Goal: Transaction & Acquisition: Purchase product/service

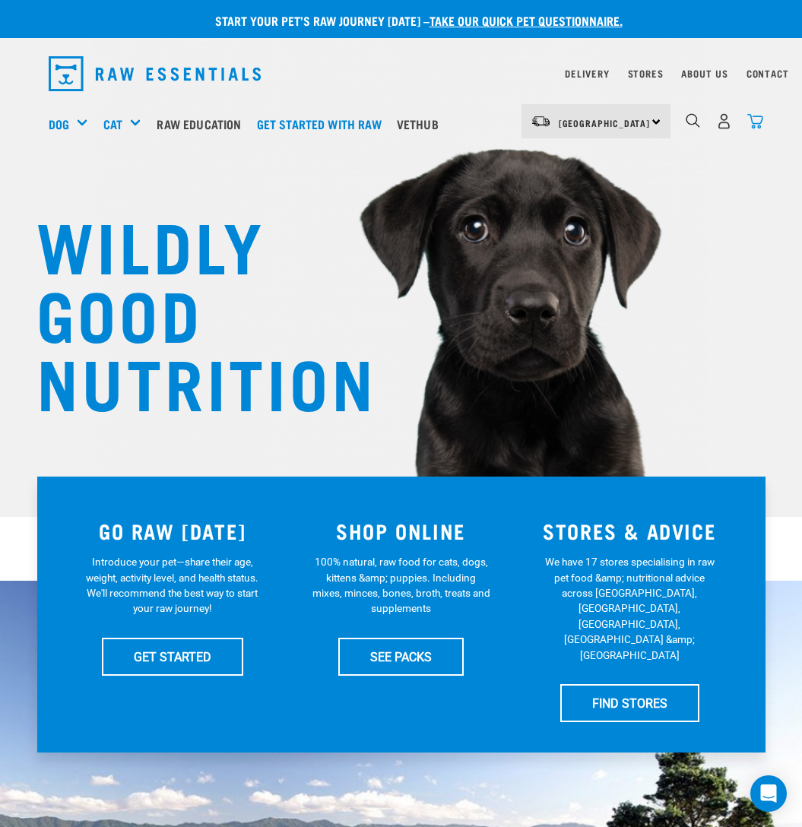
click at [758, 123] on img "dropdown navigation" at bounding box center [755, 121] width 16 height 16
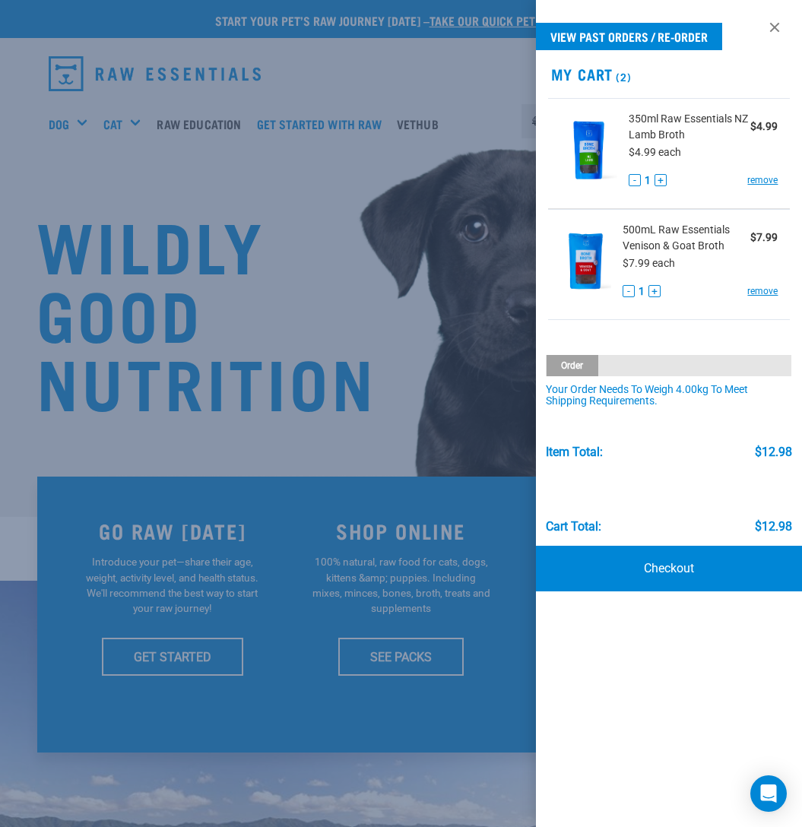
click at [497, 123] on div at bounding box center [401, 413] width 802 height 827
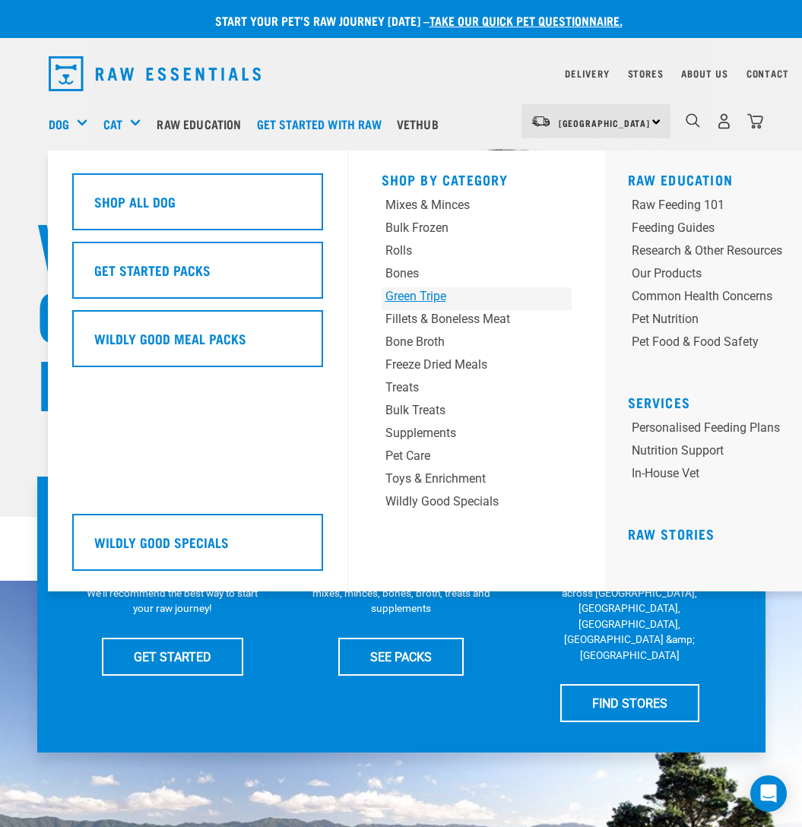
click at [419, 297] on div "Green Tripe" at bounding box center [460, 296] width 150 height 18
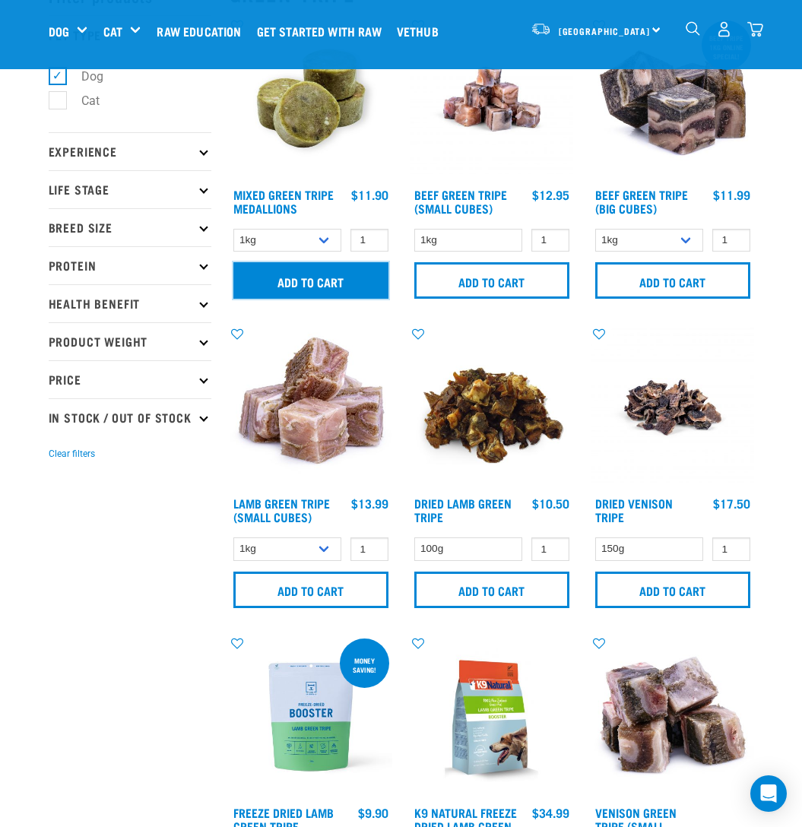
scroll to position [90, 0]
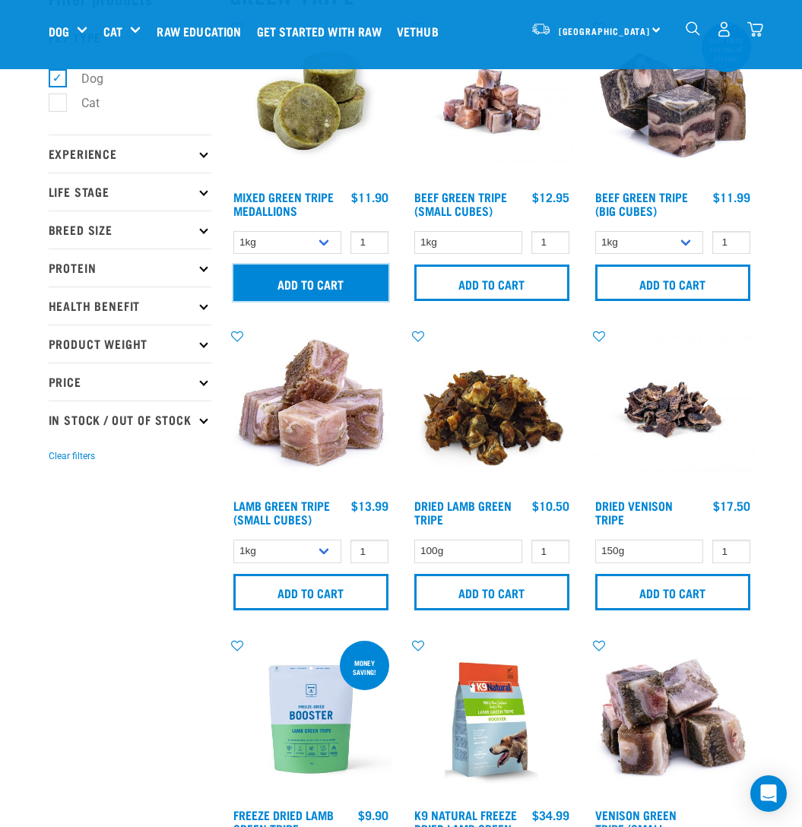
click at [328, 282] on input "Add to cart" at bounding box center [310, 282] width 155 height 36
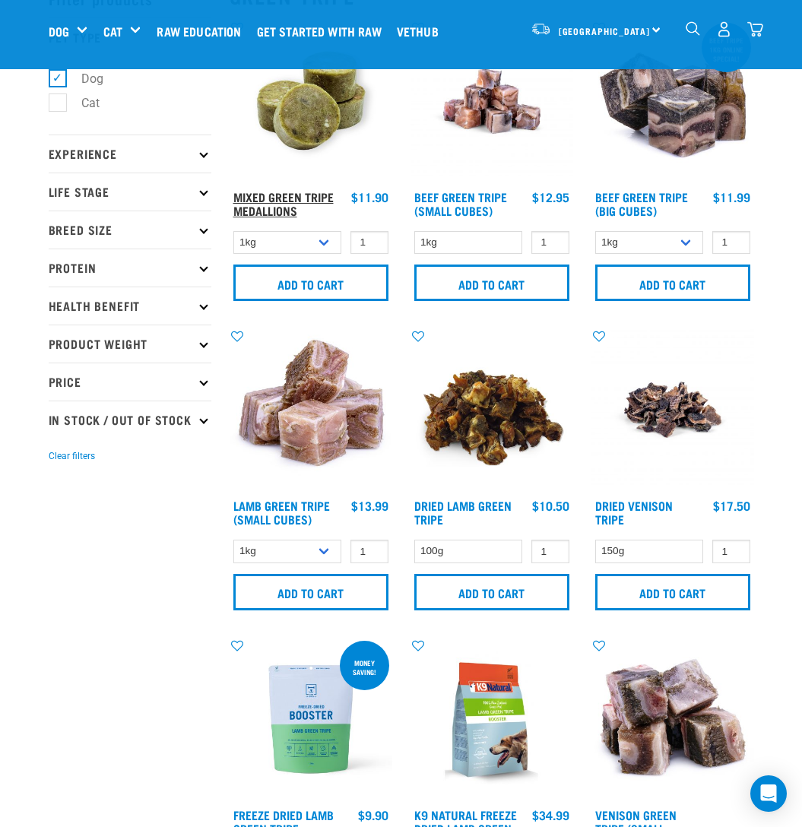
click at [302, 197] on link "Mixed Green Tripe Medallions" at bounding box center [283, 203] width 100 height 21
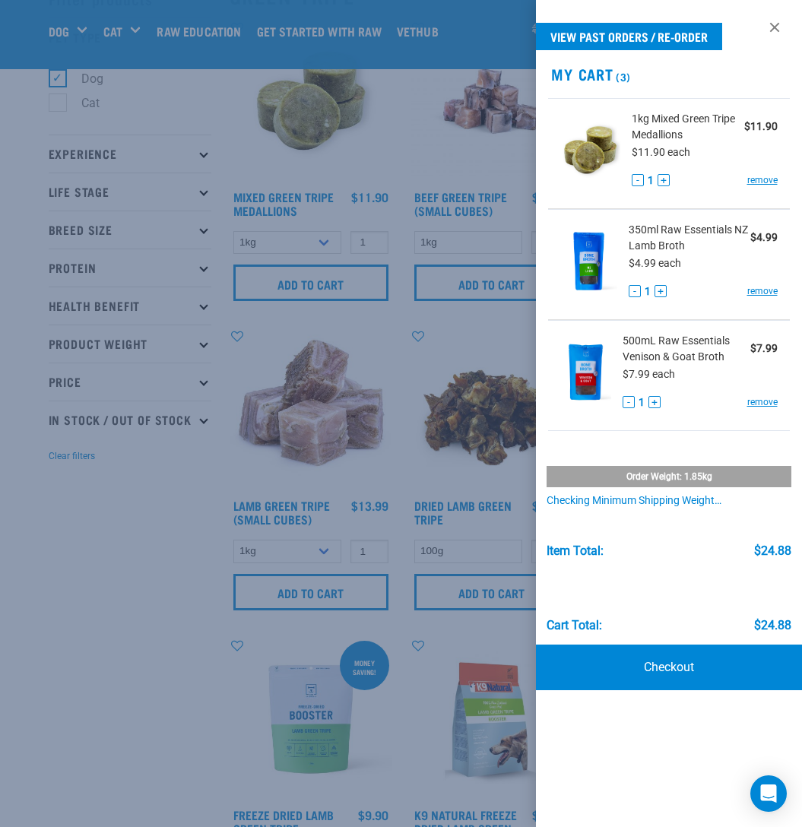
click at [305, 151] on div at bounding box center [401, 413] width 802 height 827
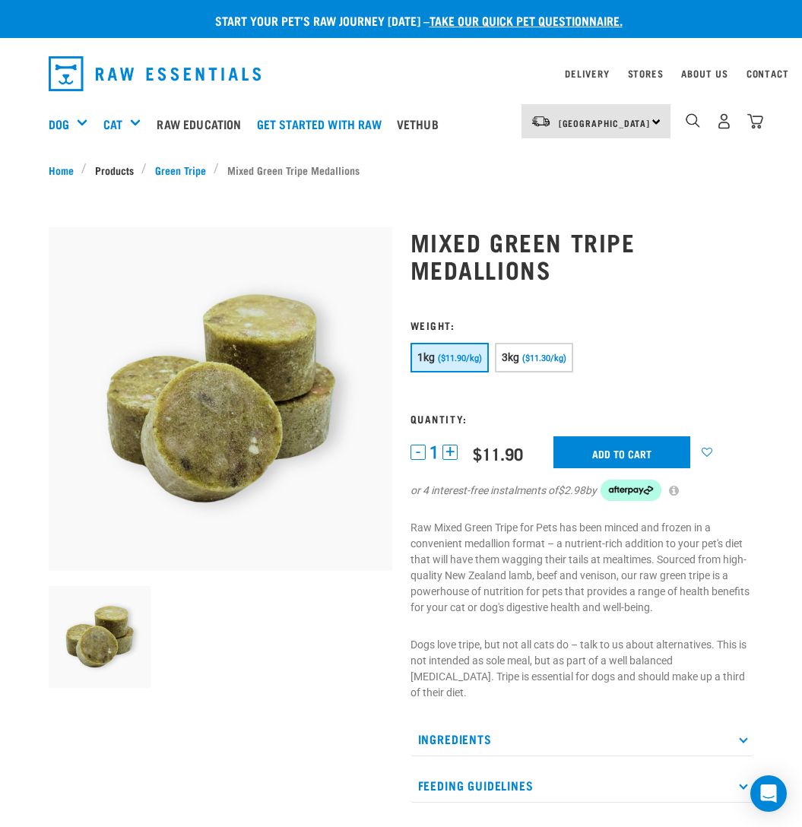
click at [124, 172] on link "Products" at bounding box center [114, 170] width 55 height 16
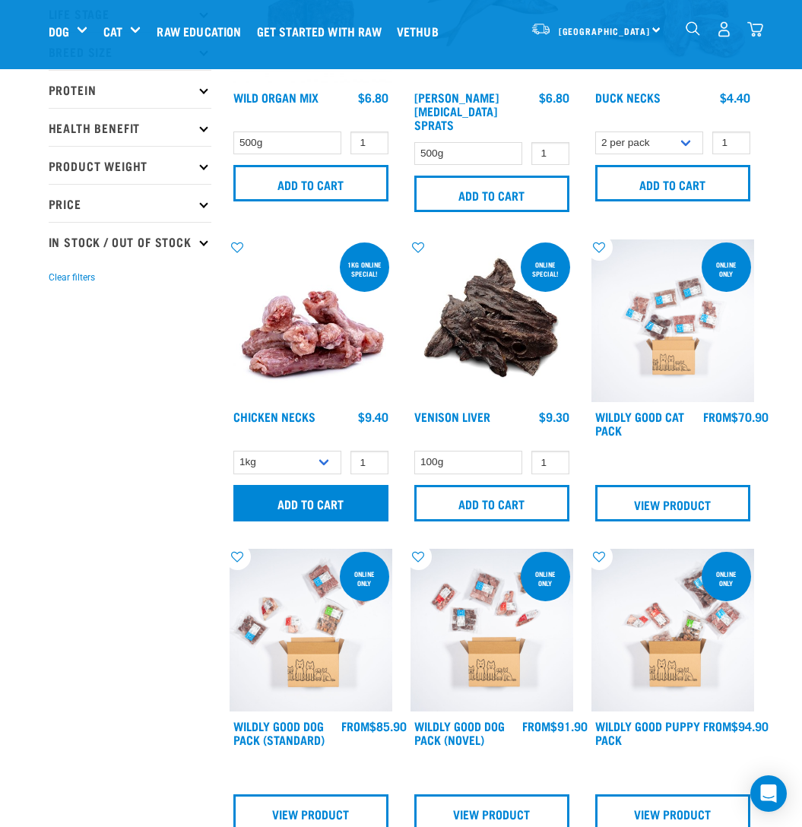
scroll to position [192, 0]
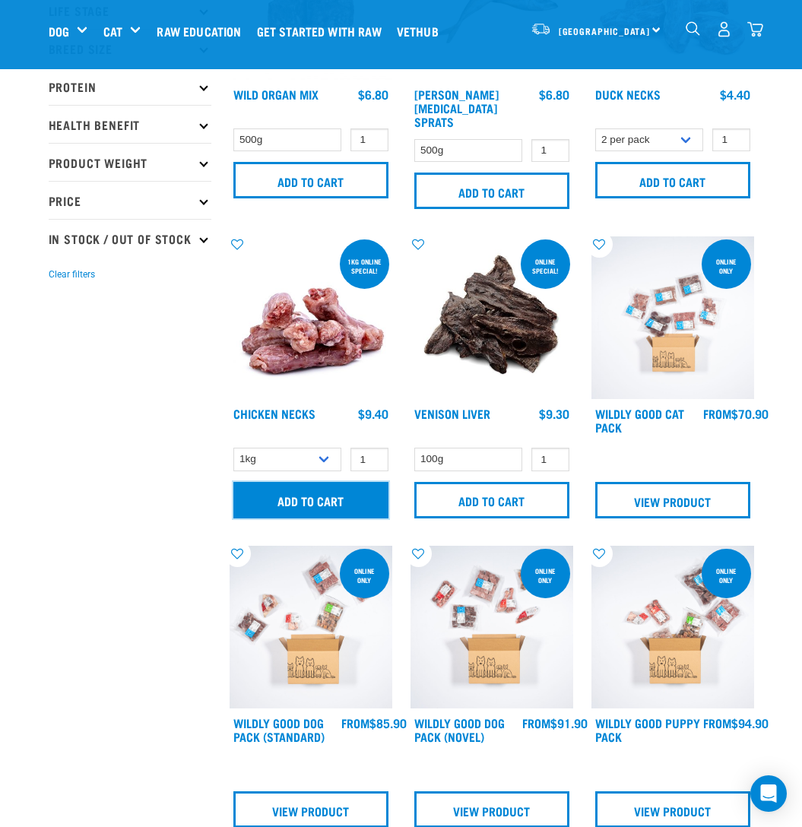
click at [335, 489] on input "Add to cart" at bounding box center [310, 500] width 155 height 36
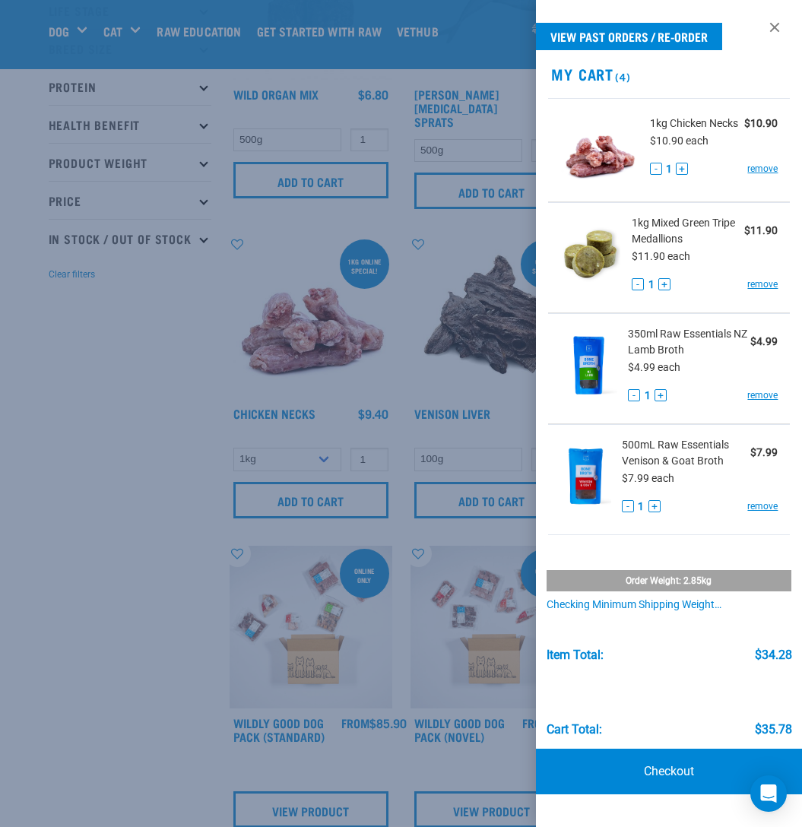
click at [258, 416] on div at bounding box center [401, 413] width 802 height 827
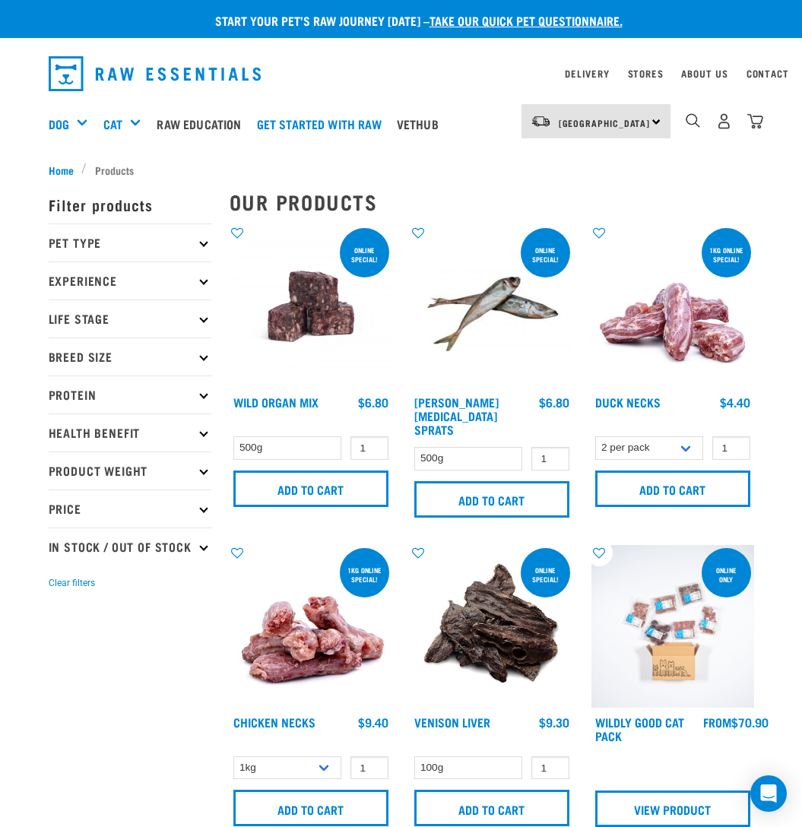
scroll to position [1, 0]
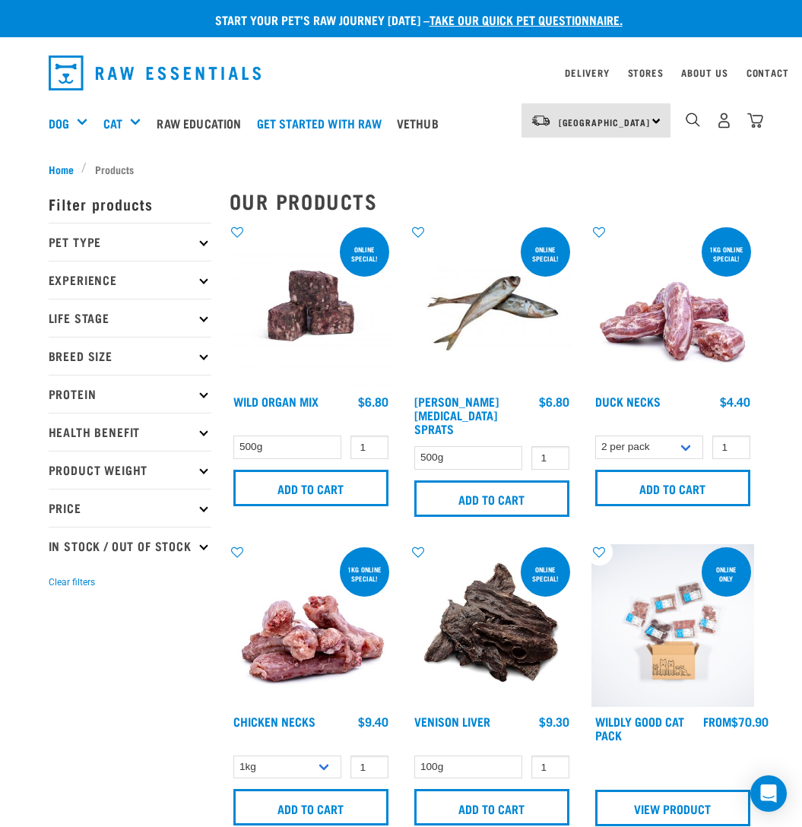
click at [204, 394] on icon at bounding box center [203, 394] width 8 height 8
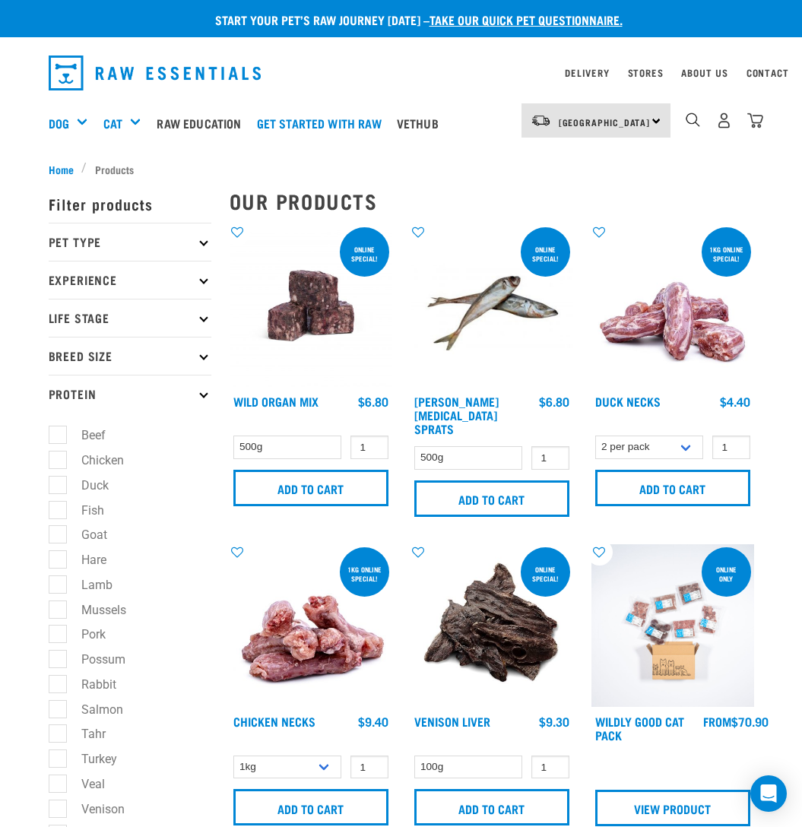
click at [204, 394] on icon at bounding box center [203, 394] width 8 height 8
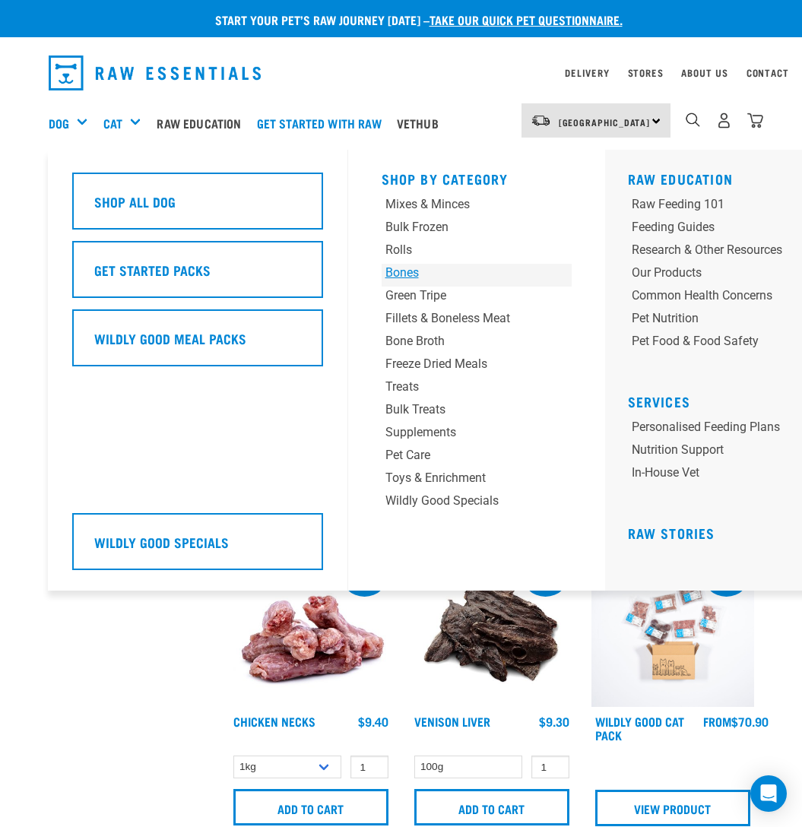
click at [400, 272] on div "Bones" at bounding box center [460, 273] width 150 height 18
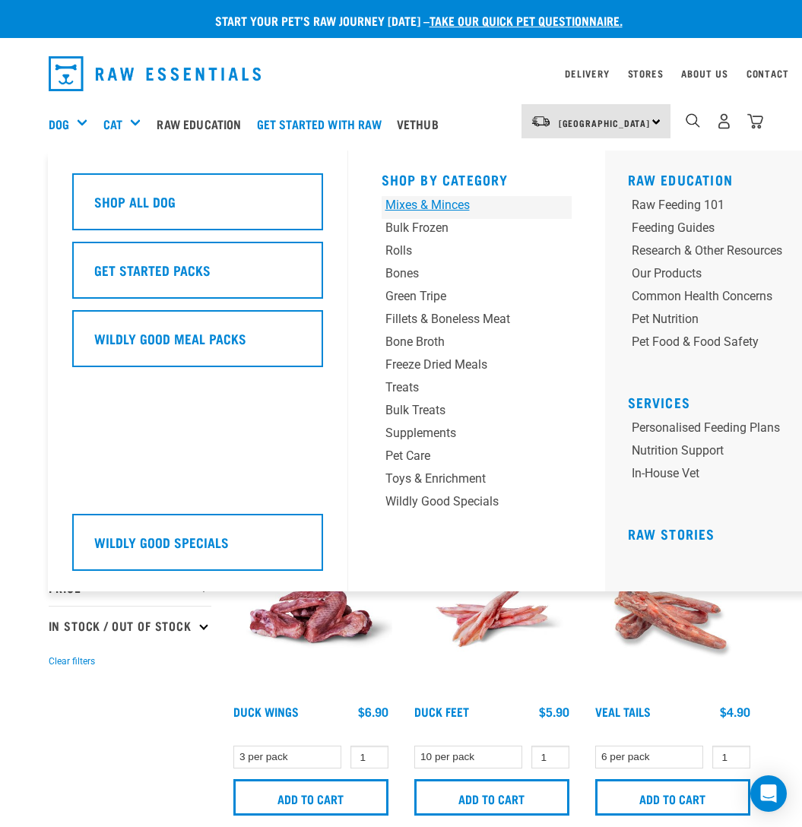
click at [442, 208] on div "Mixes & Minces" at bounding box center [460, 205] width 150 height 18
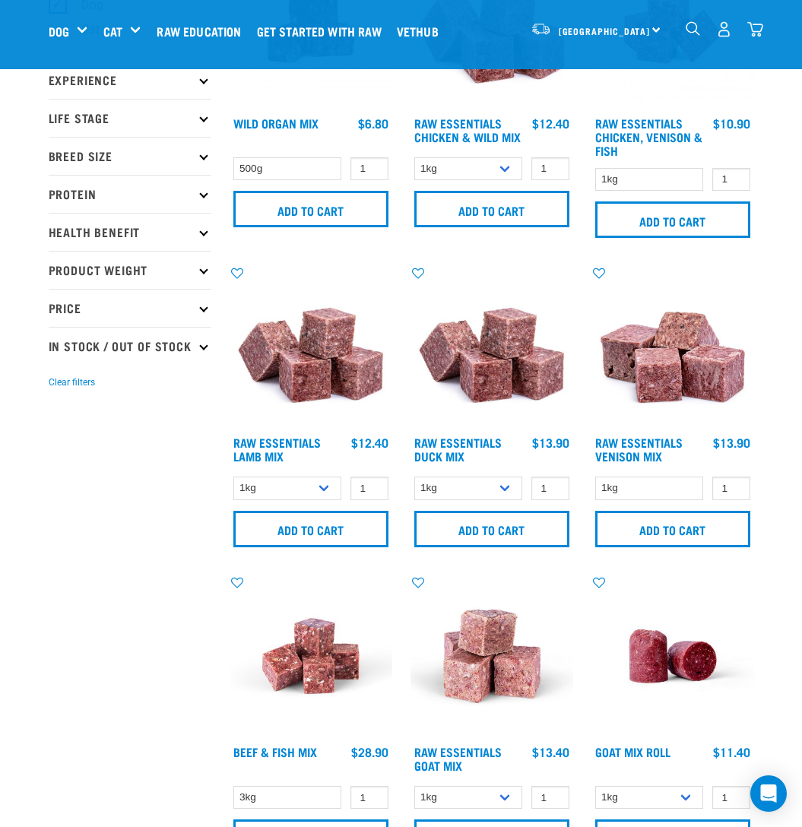
scroll to position [166, 0]
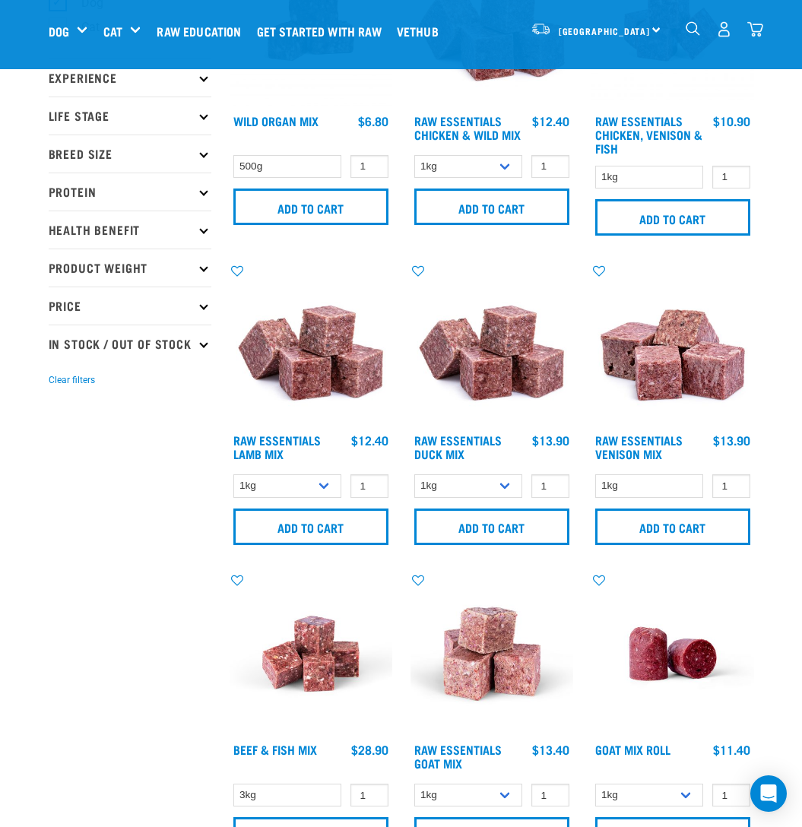
click at [307, 368] on img at bounding box center [311, 344] width 163 height 163
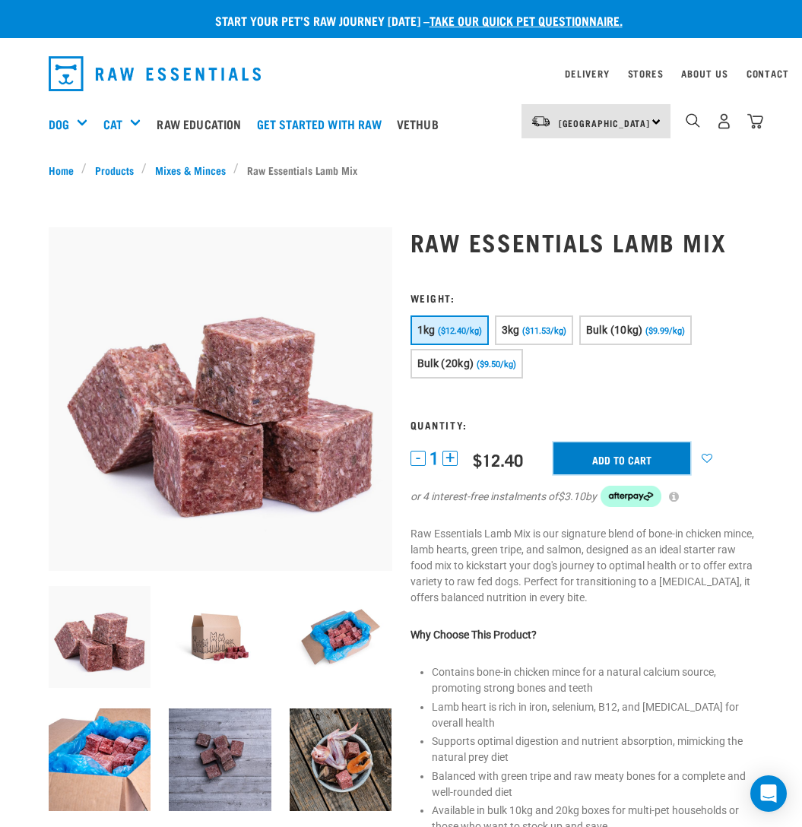
click at [622, 462] on input "Add to cart" at bounding box center [621, 458] width 137 height 32
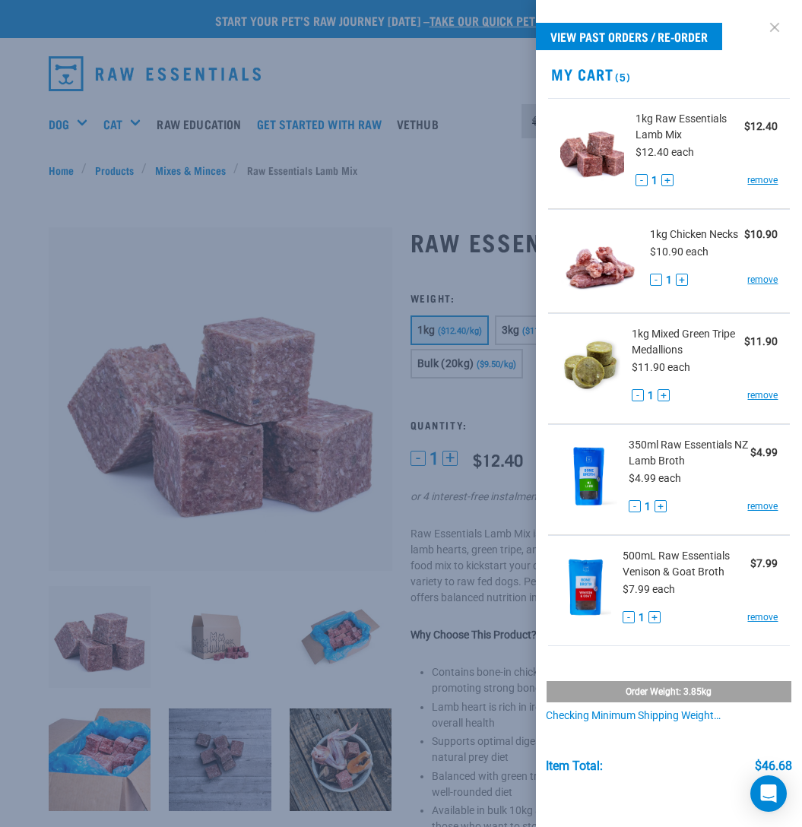
click at [777, 27] on link at bounding box center [774, 27] width 24 height 24
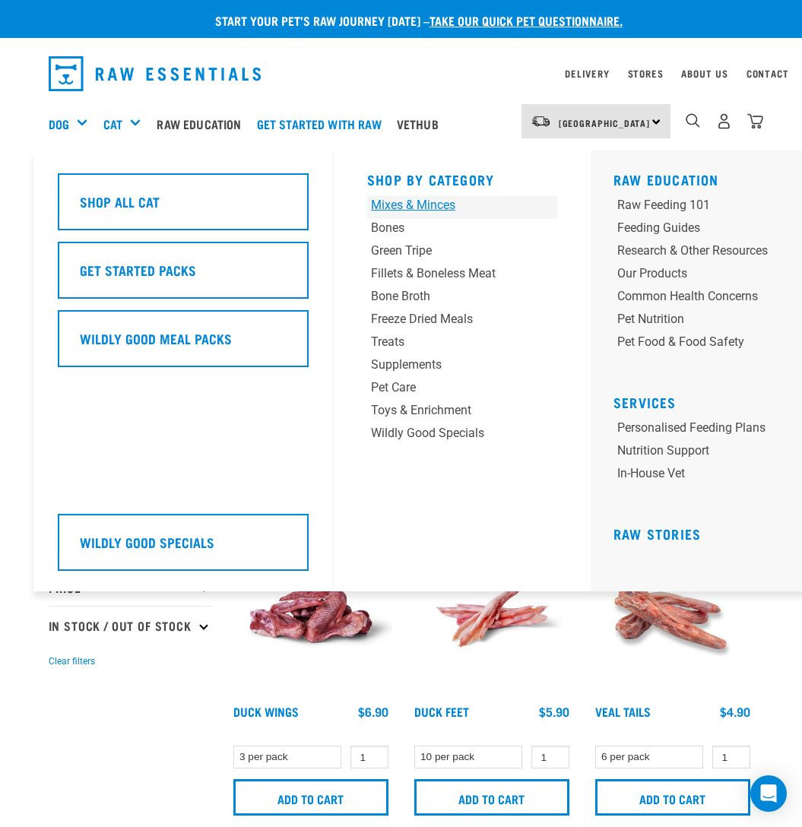
click at [422, 203] on div "Mixes & Minces" at bounding box center [446, 205] width 150 height 18
click at [420, 202] on div "Mixes & Minces" at bounding box center [446, 205] width 150 height 18
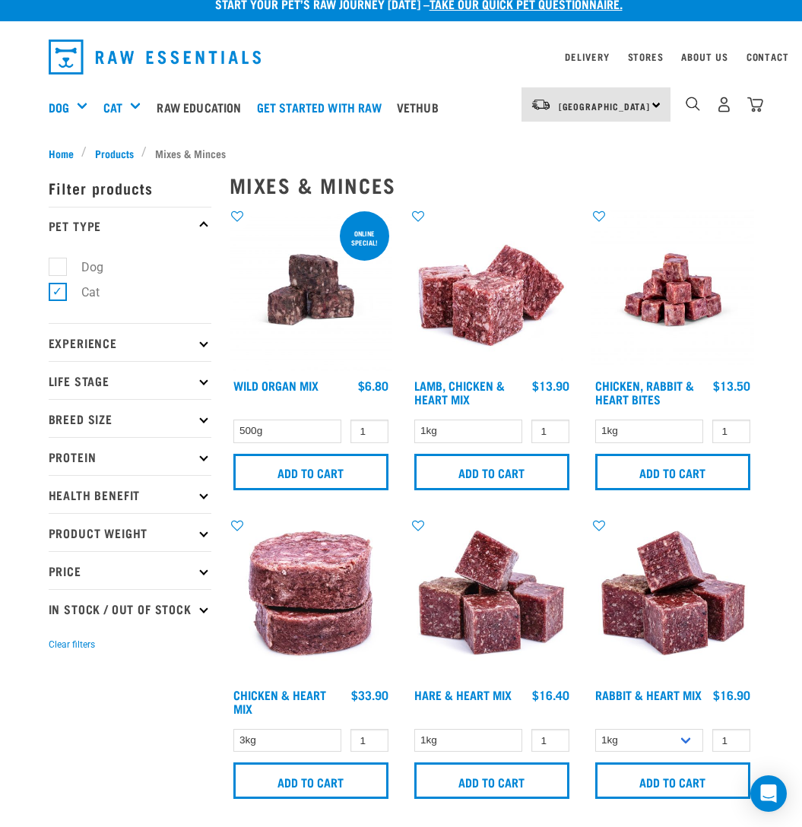
scroll to position [13, 0]
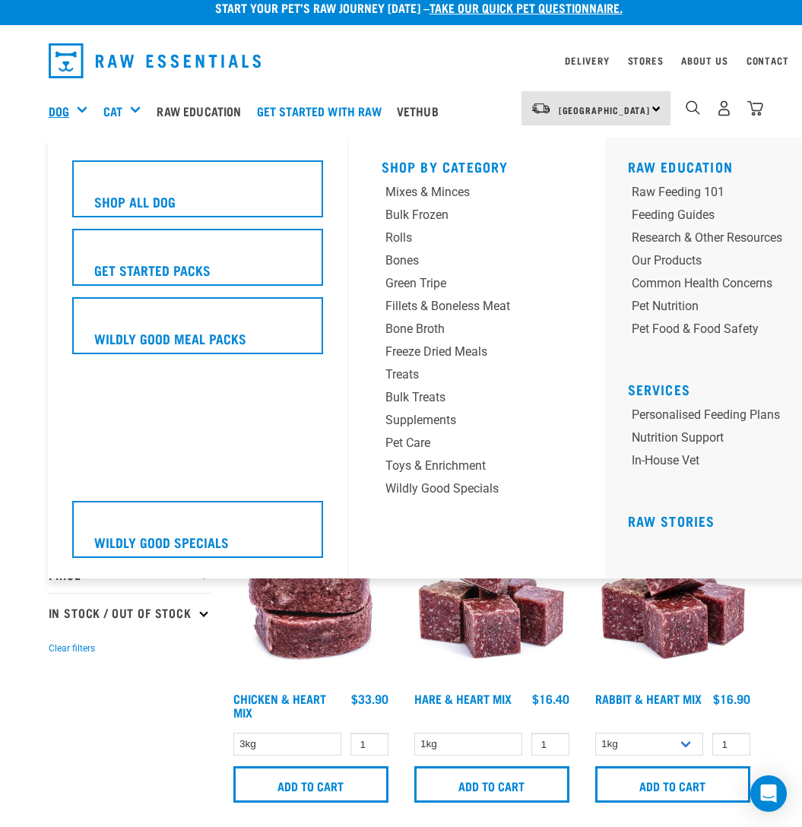
click at [57, 109] on link "Dog" at bounding box center [59, 111] width 21 height 18
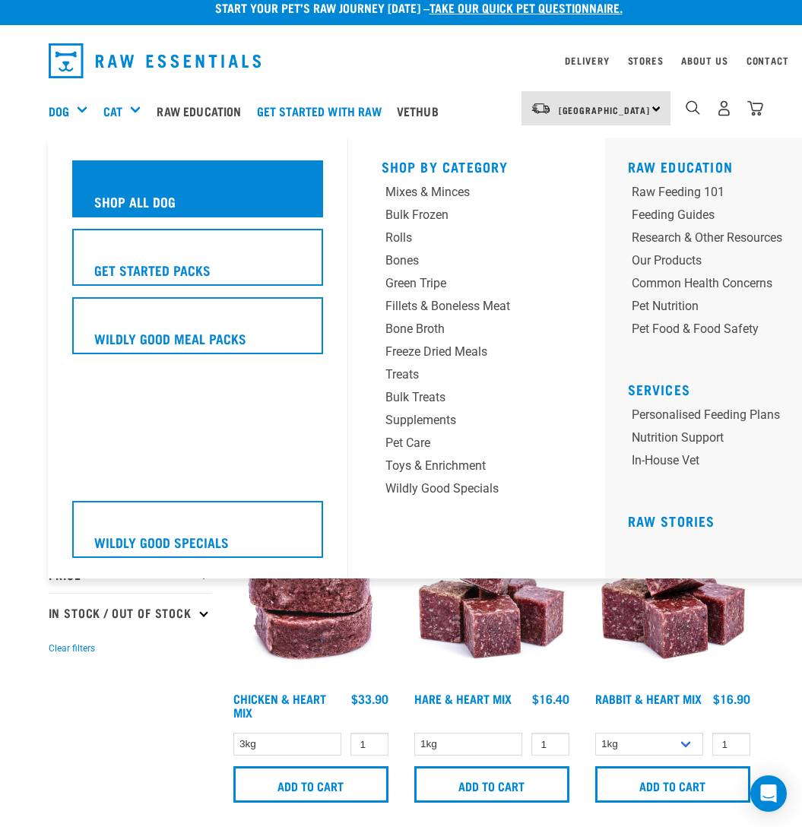
click at [135, 194] on h5 "Shop All Dog" at bounding box center [134, 202] width 81 height 20
click at [134, 196] on h5 "Shop All Dog" at bounding box center [134, 202] width 81 height 20
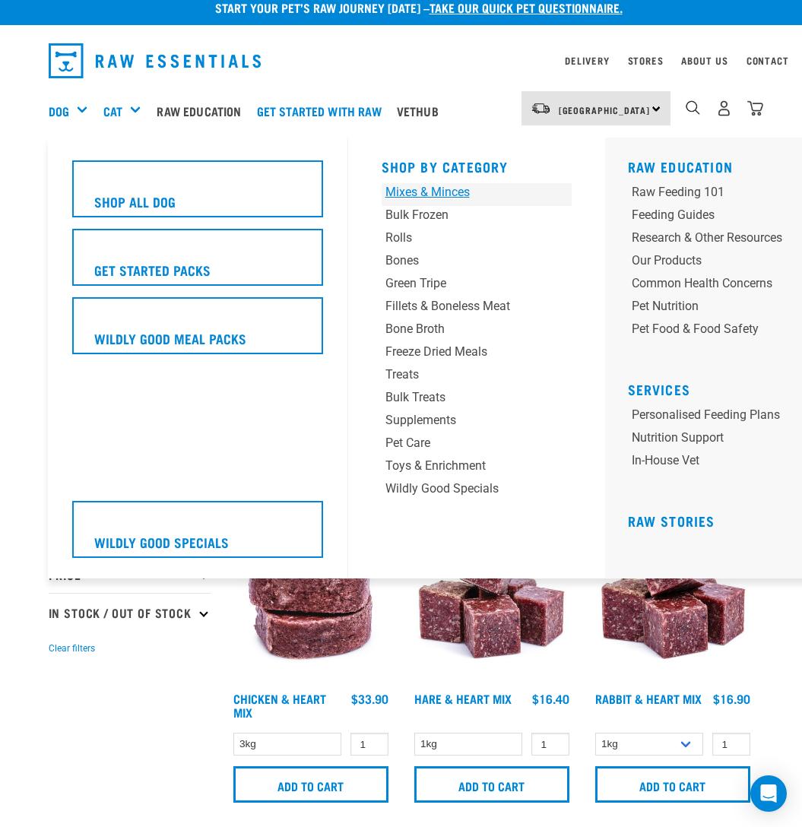
click at [410, 192] on div "Mixes & Minces" at bounding box center [460, 192] width 150 height 18
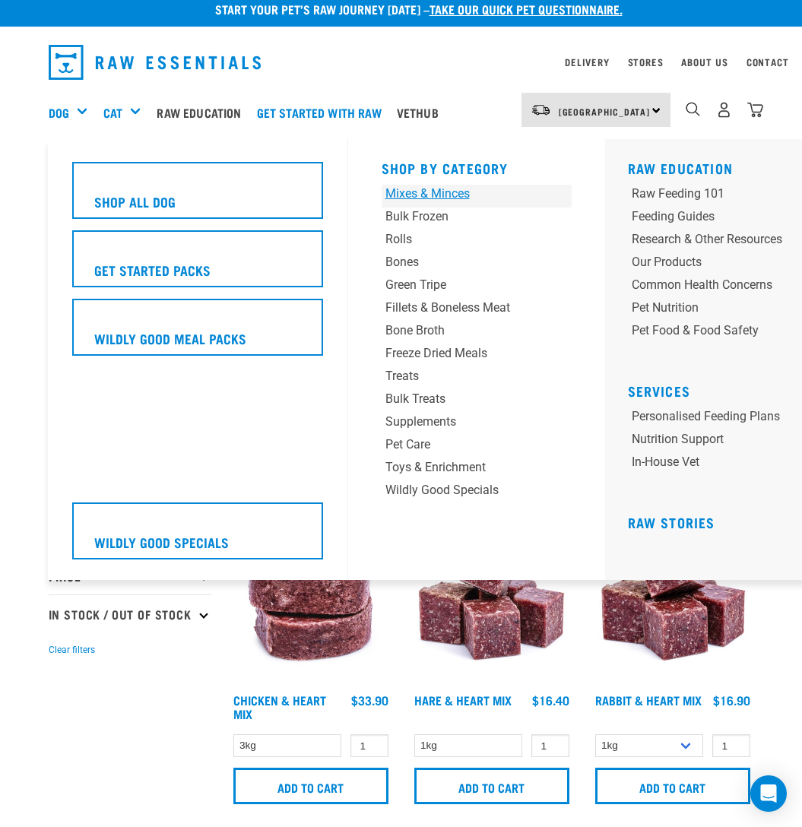
scroll to position [9, 0]
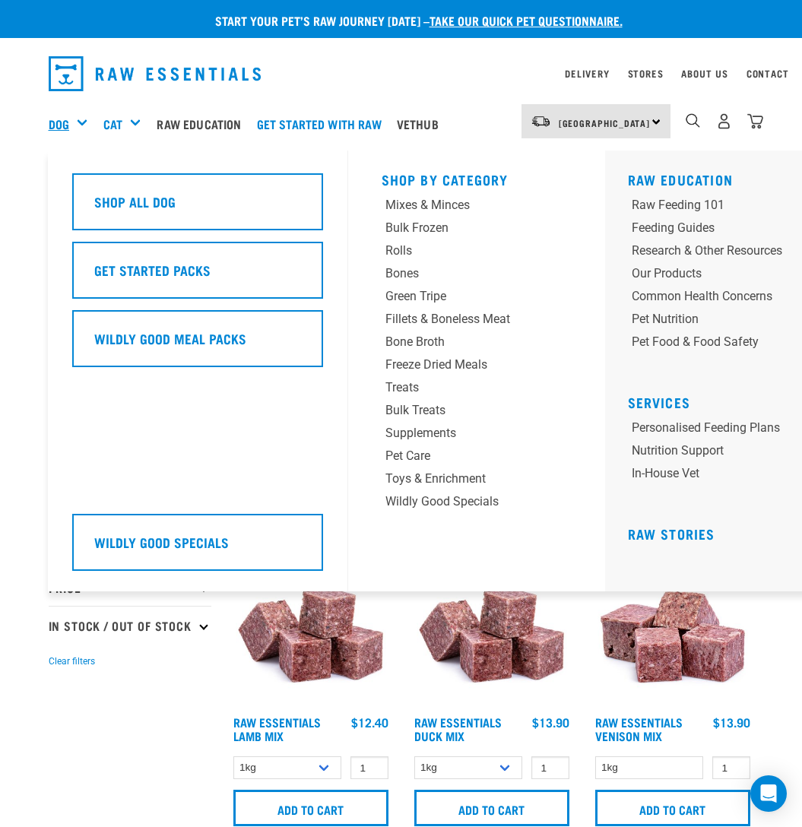
click at [61, 123] on link "Dog" at bounding box center [59, 124] width 21 height 18
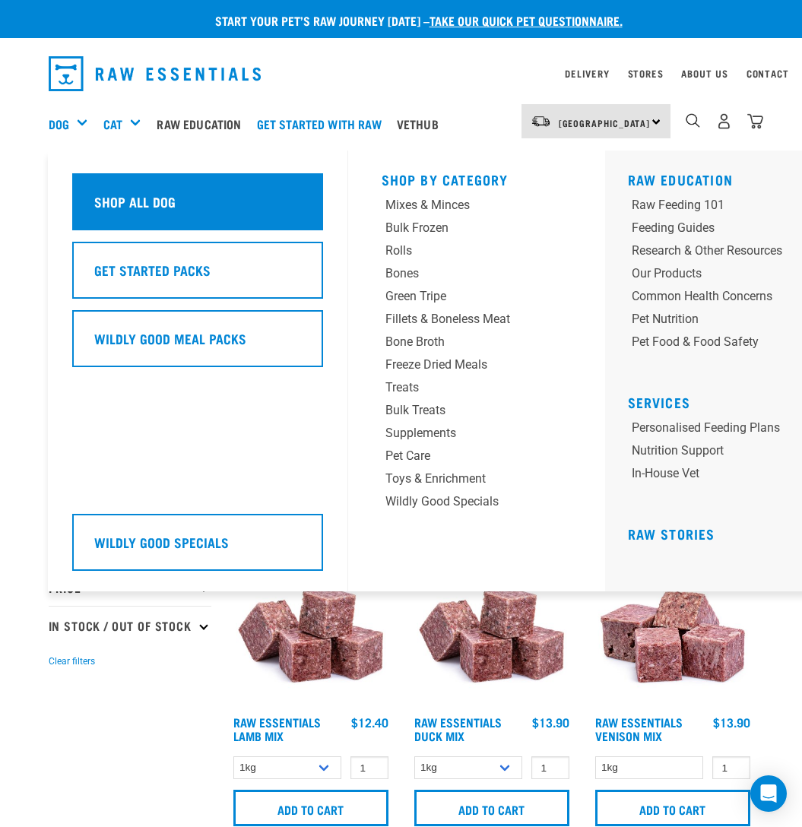
click at [106, 193] on h5 "Shop All Dog" at bounding box center [134, 202] width 81 height 20
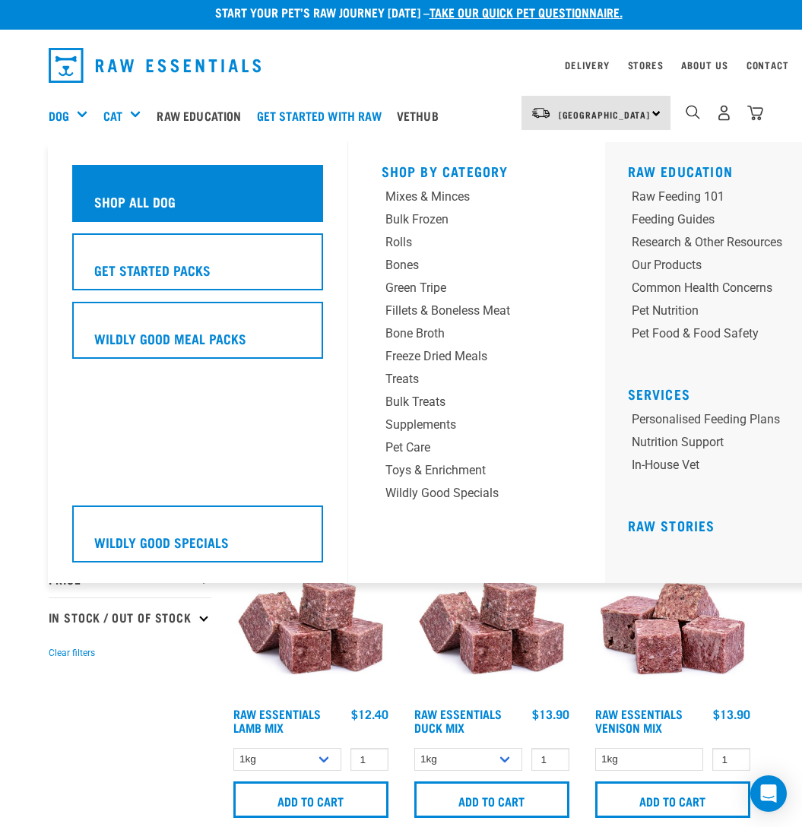
scroll to position [10, 0]
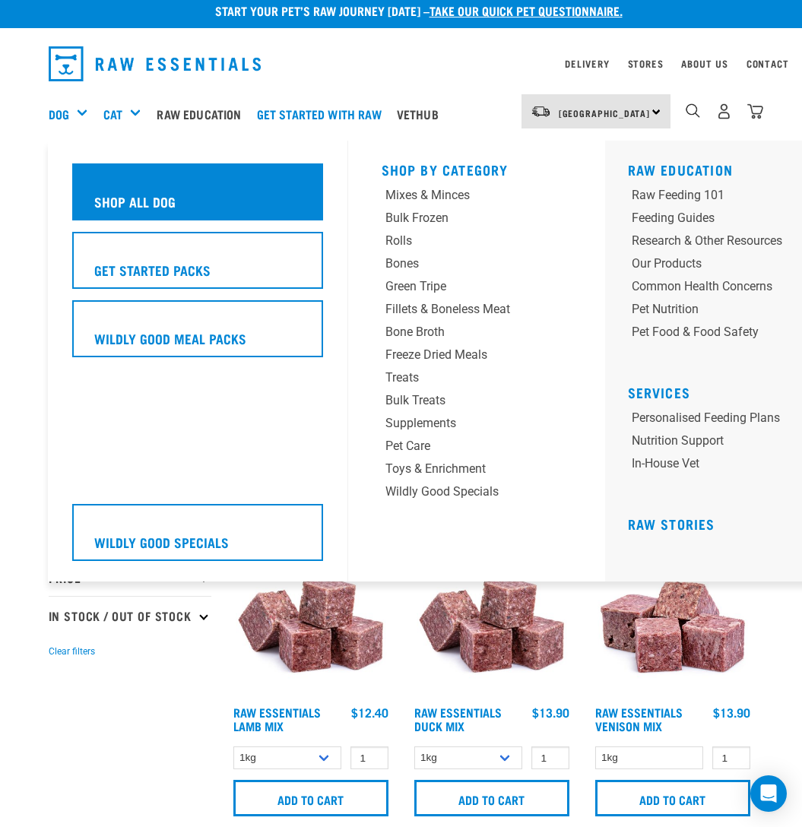
click at [105, 193] on h5 "Shop All Dog" at bounding box center [134, 202] width 81 height 20
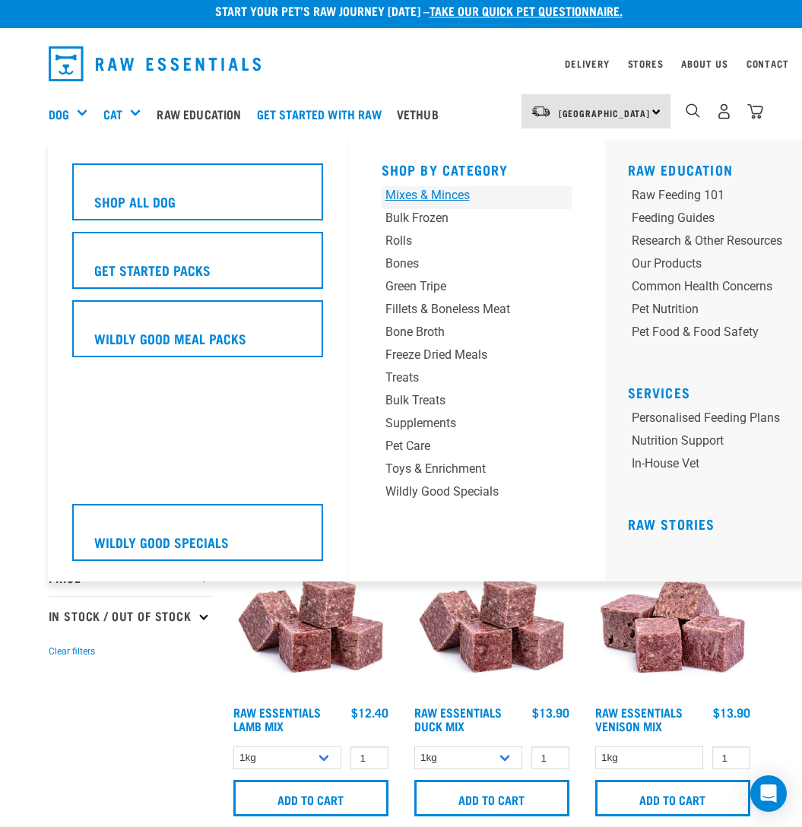
click at [416, 196] on div "Mixes & Minces" at bounding box center [460, 195] width 150 height 18
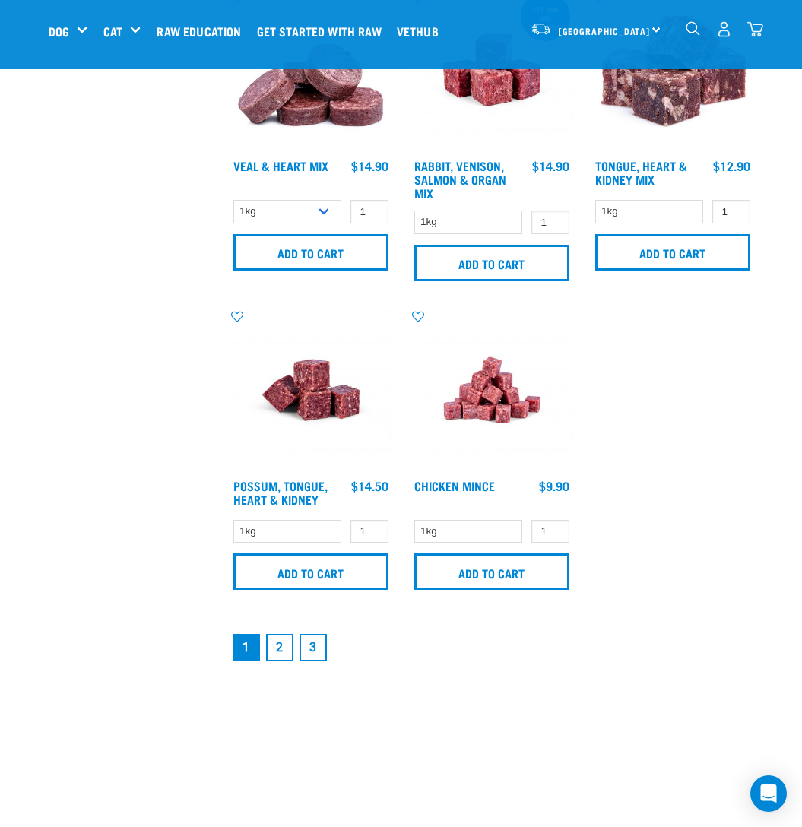
scroll to position [2936, 0]
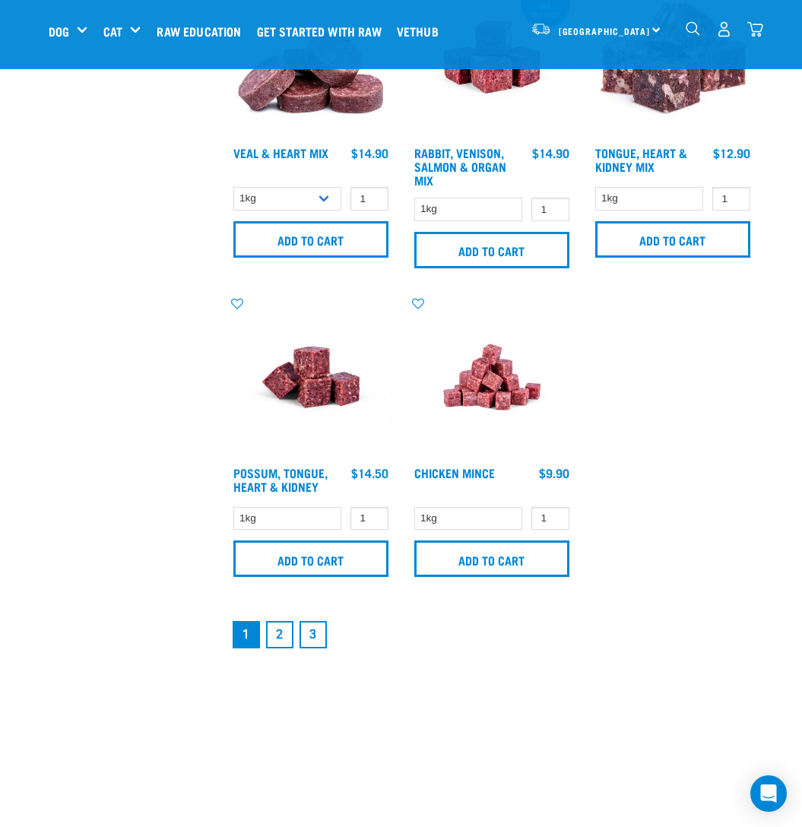
click at [274, 638] on link "2" at bounding box center [279, 634] width 27 height 27
click at [280, 637] on link "2" at bounding box center [279, 634] width 27 height 27
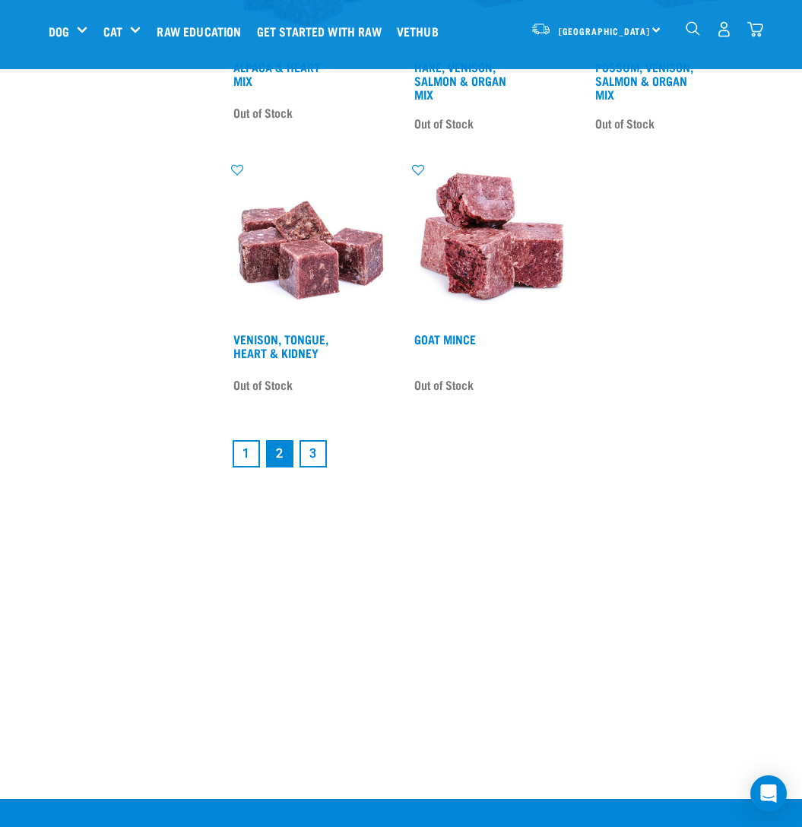
scroll to position [2907, 0]
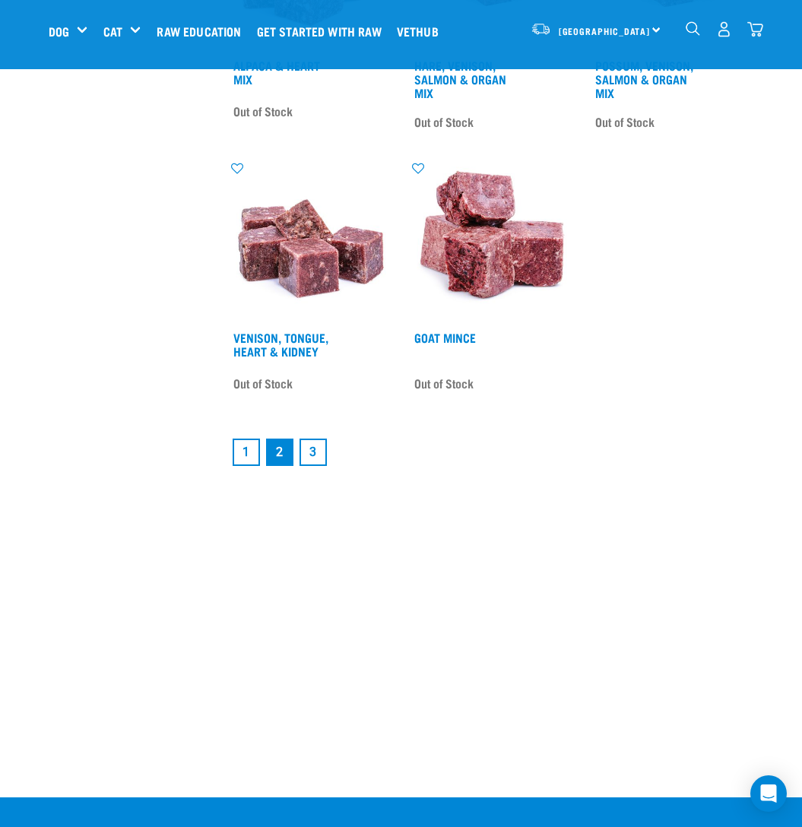
click at [245, 455] on link "1" at bounding box center [246, 452] width 27 height 27
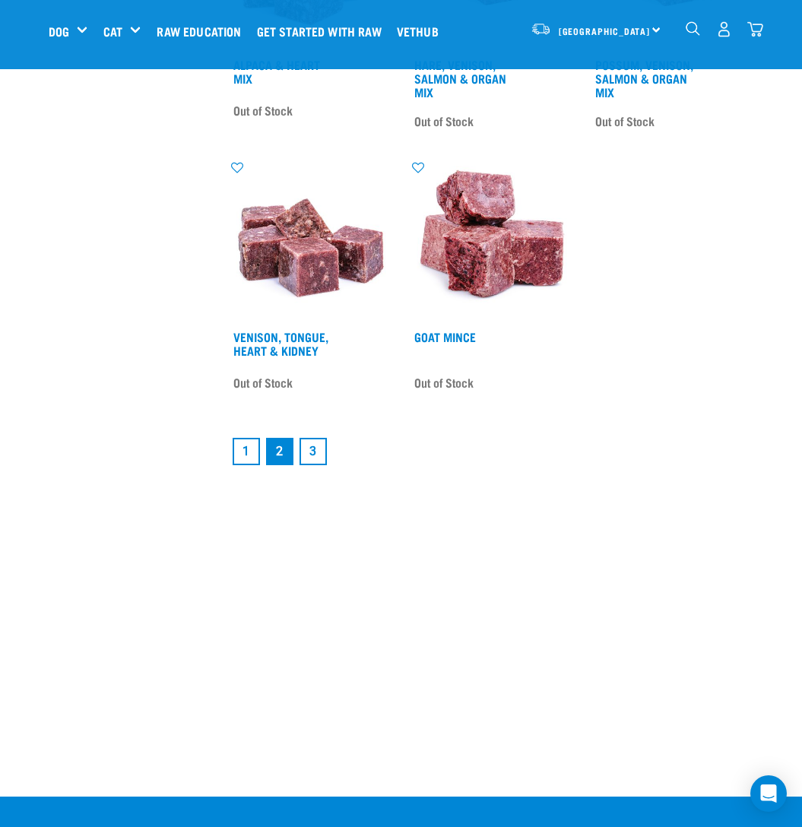
click at [245, 455] on link "1" at bounding box center [246, 451] width 27 height 27
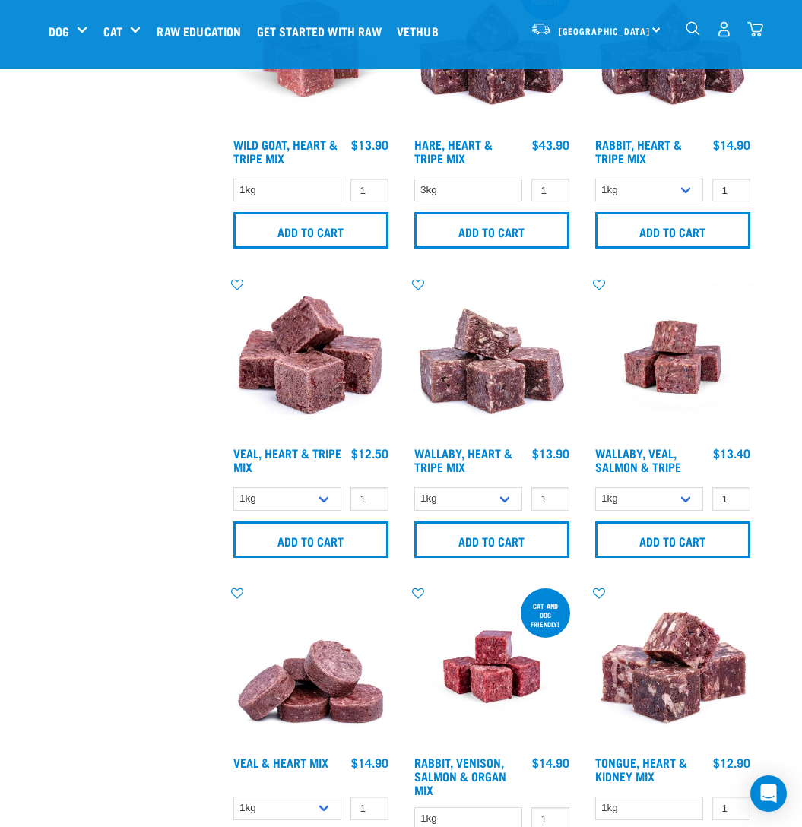
scroll to position [2328, 0]
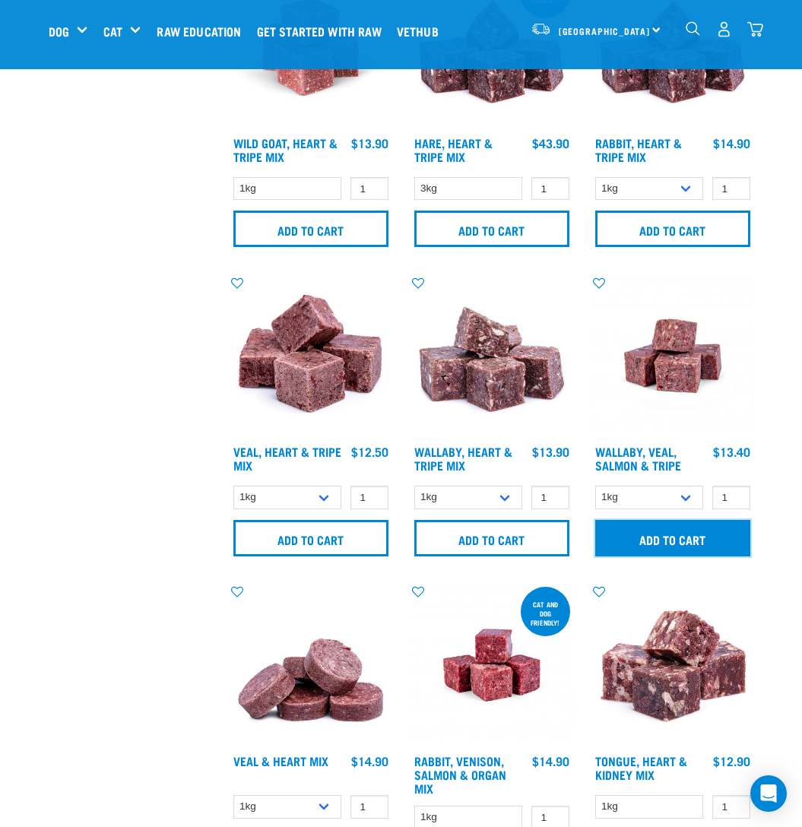
click at [660, 528] on input "Add to cart" at bounding box center [672, 538] width 155 height 36
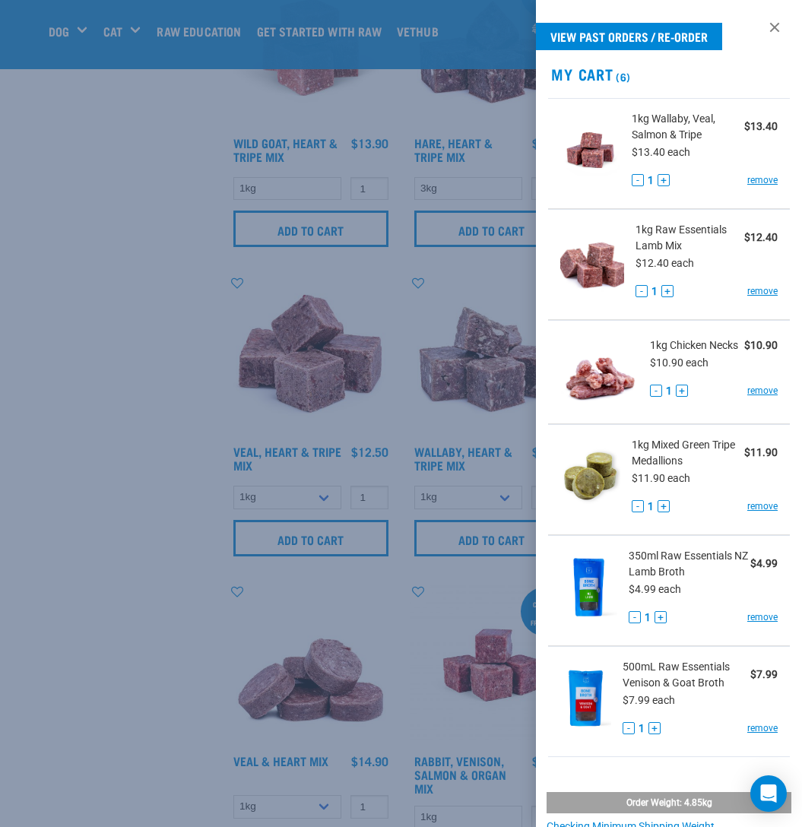
scroll to position [2335, 0]
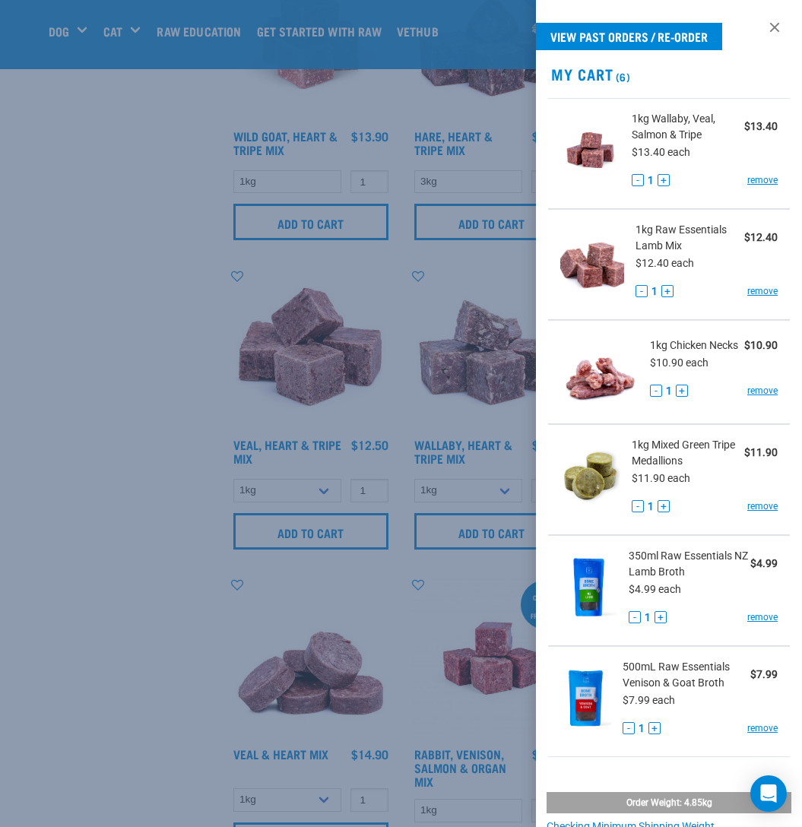
click at [98, 501] on div at bounding box center [401, 413] width 802 height 827
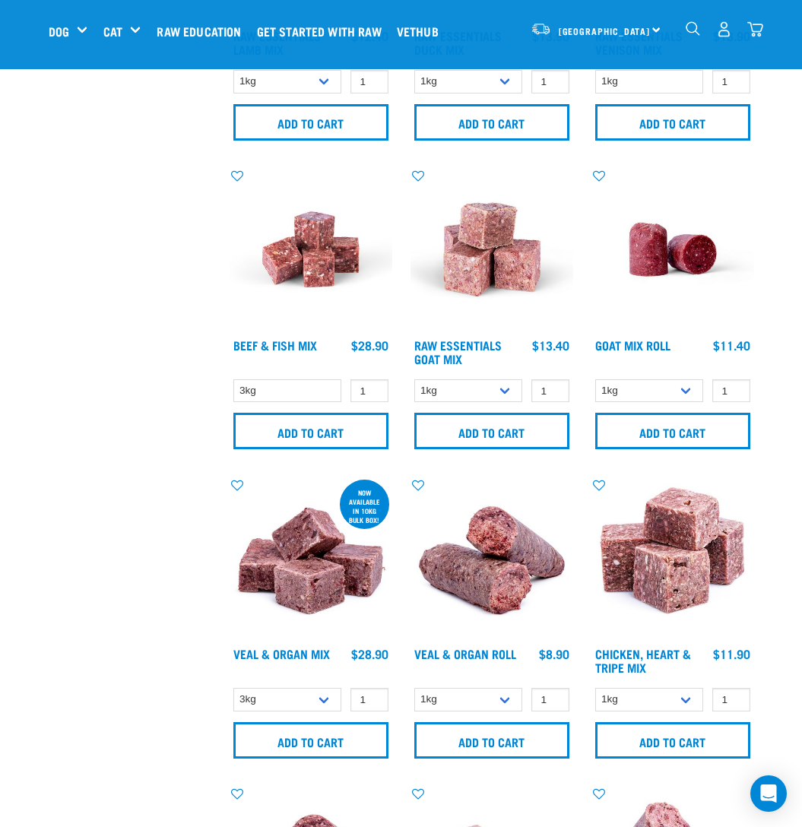
scroll to position [0, 0]
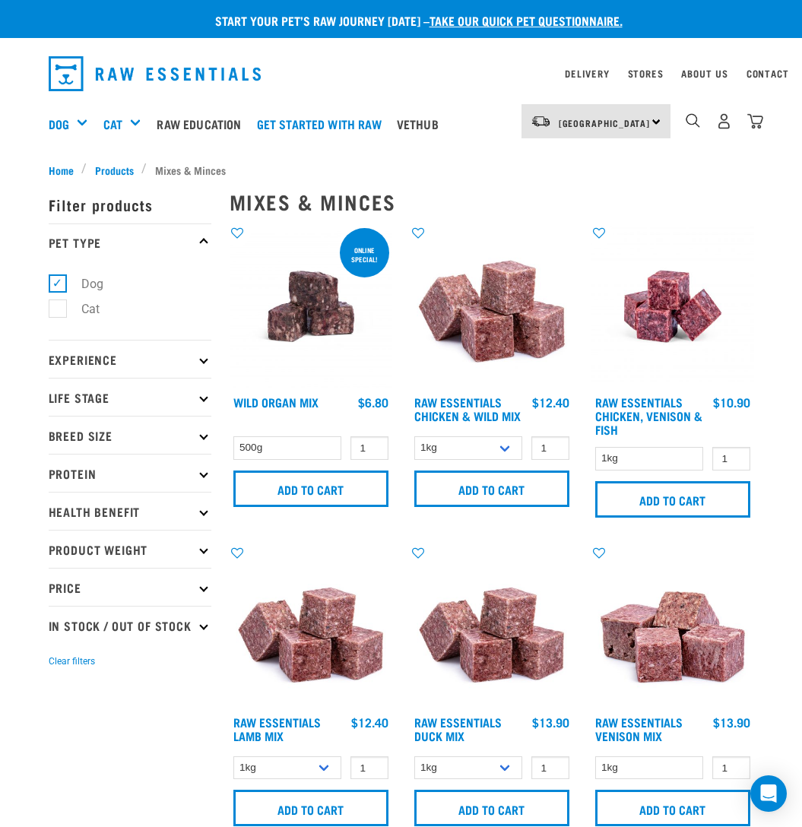
click at [201, 471] on icon at bounding box center [203, 473] width 8 height 8
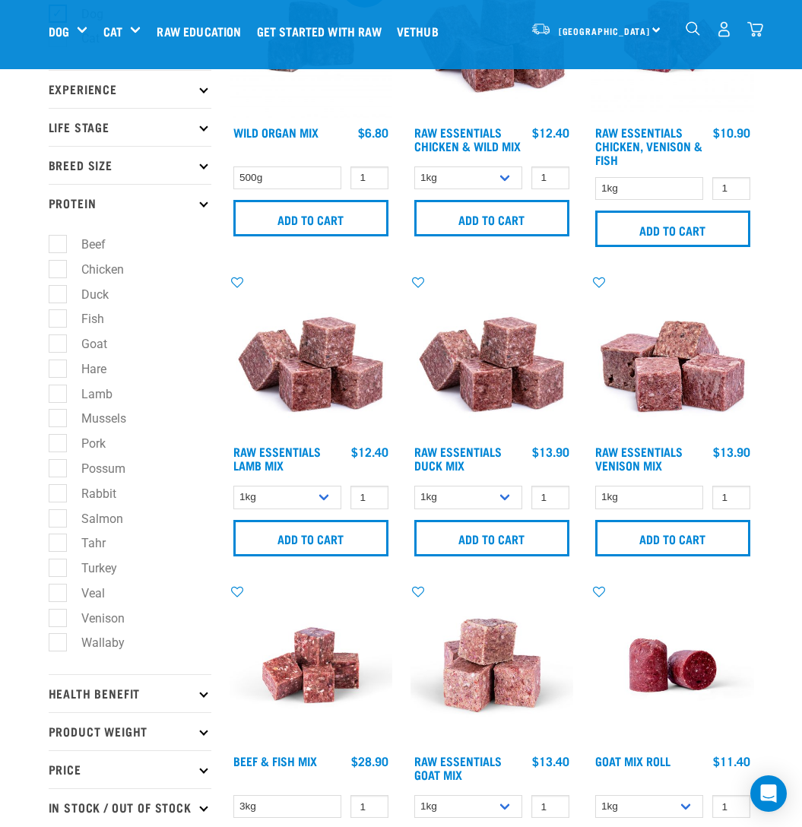
scroll to position [167, 0]
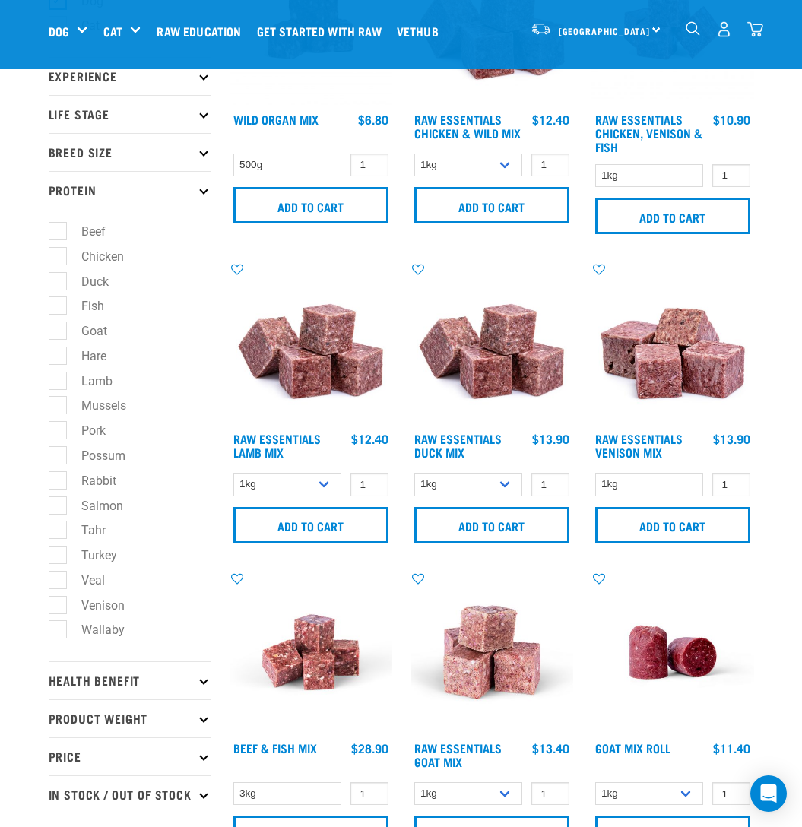
click at [60, 454] on label "Possum" at bounding box center [94, 455] width 74 height 19
click at [59, 454] on input "Possum" at bounding box center [54, 453] width 10 height 10
checkbox input "true"
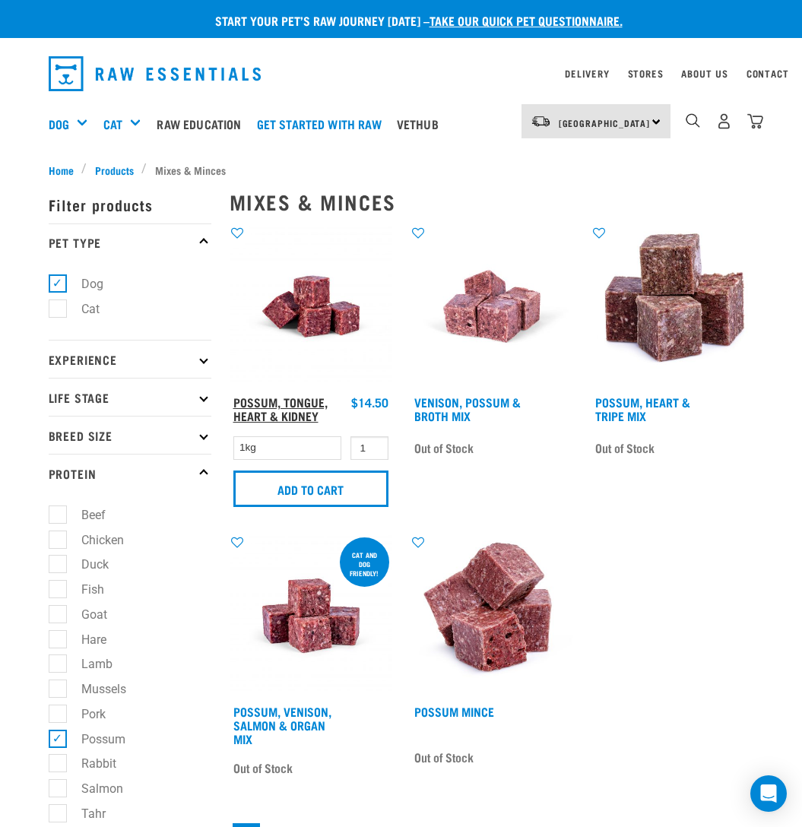
click at [283, 413] on link "Possum, Tongue, Heart & Kidney" at bounding box center [280, 408] width 94 height 21
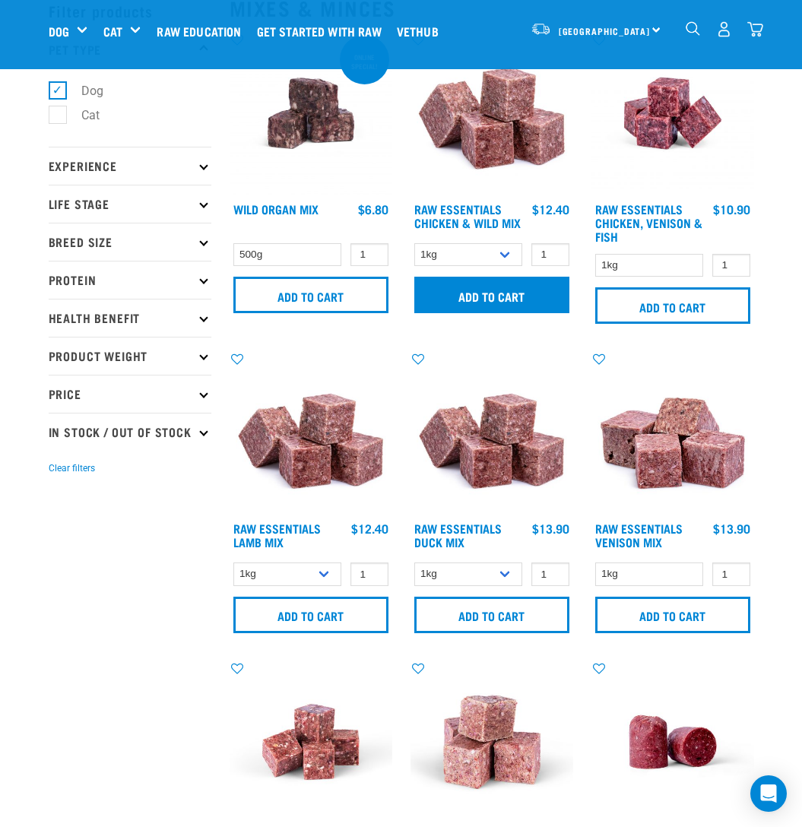
scroll to position [79, 0]
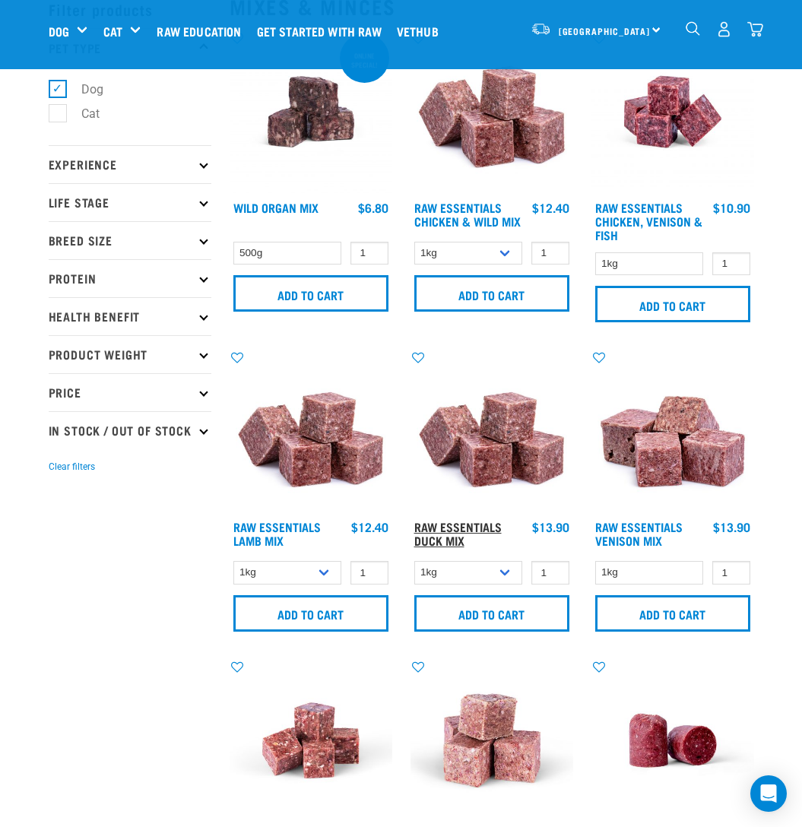
click at [478, 523] on link "Raw Essentials Duck Mix" at bounding box center [457, 533] width 87 height 21
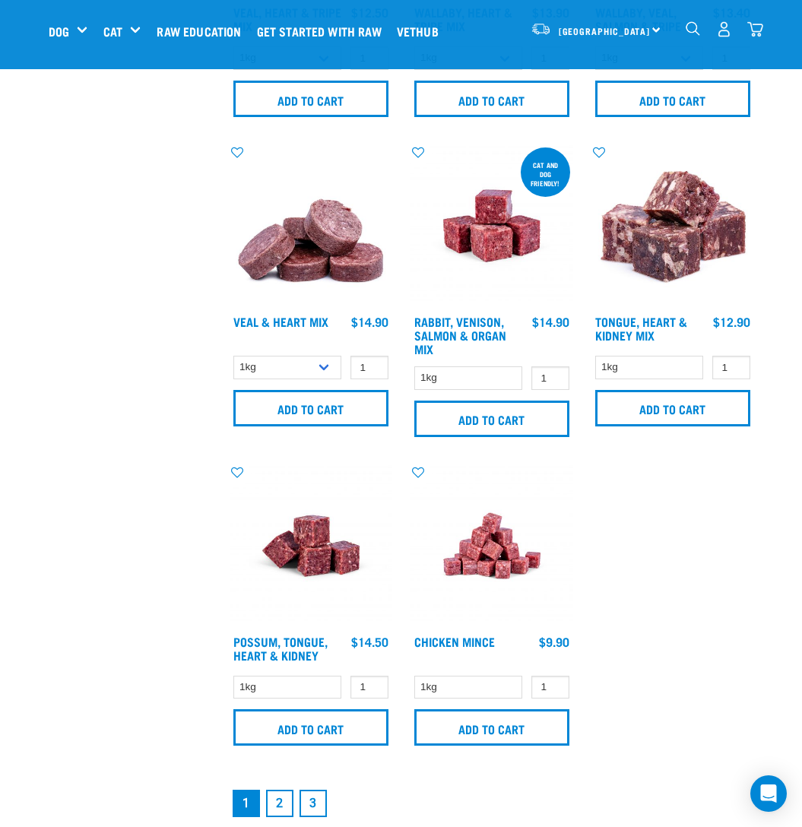
scroll to position [2828, 0]
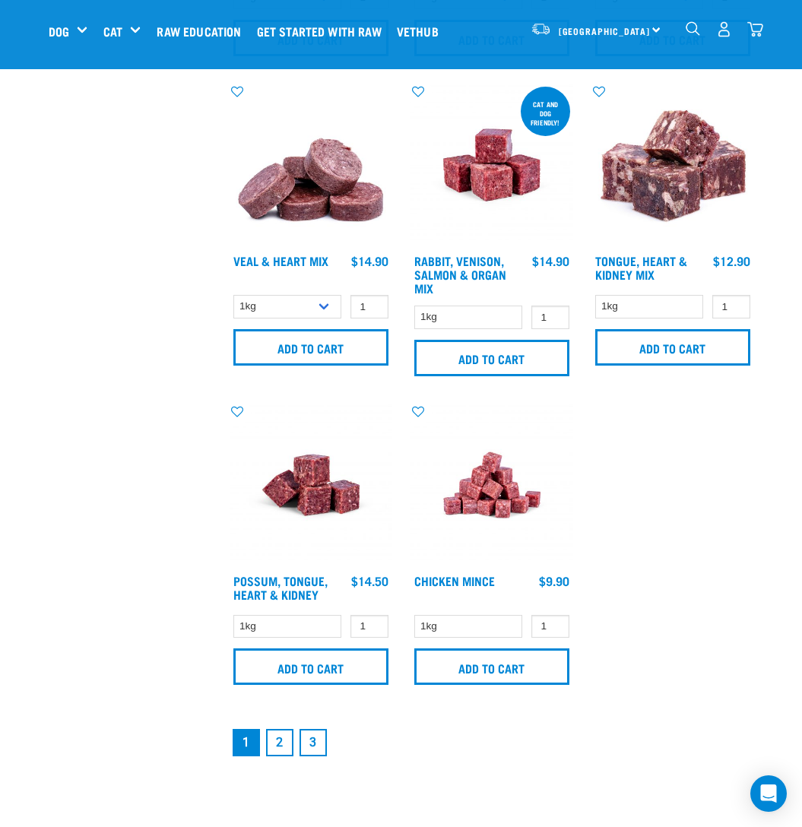
click at [328, 492] on img at bounding box center [311, 485] width 163 height 163
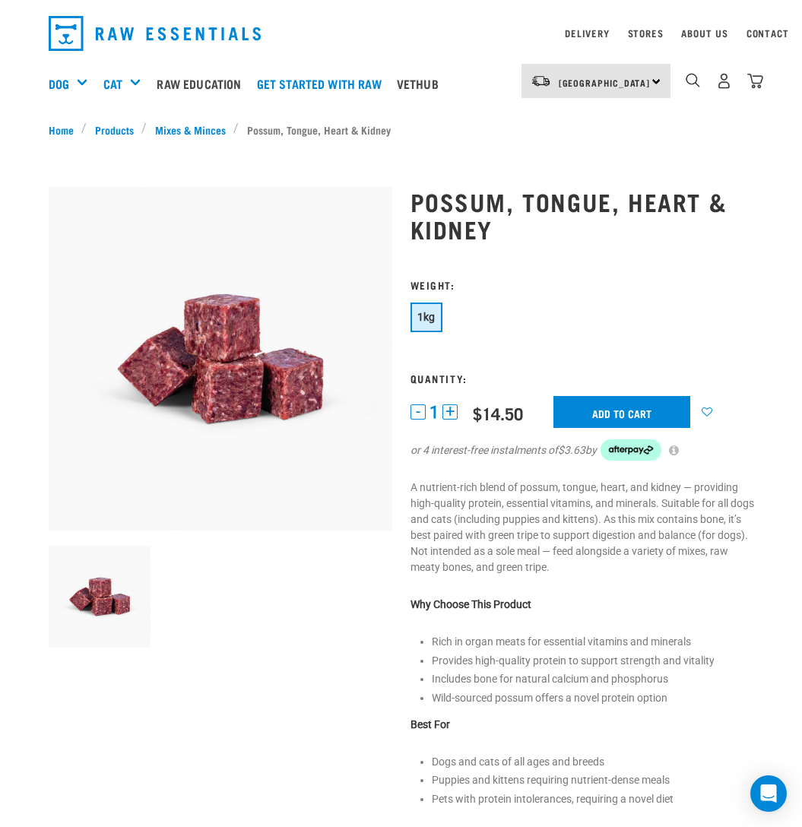
scroll to position [41, 0]
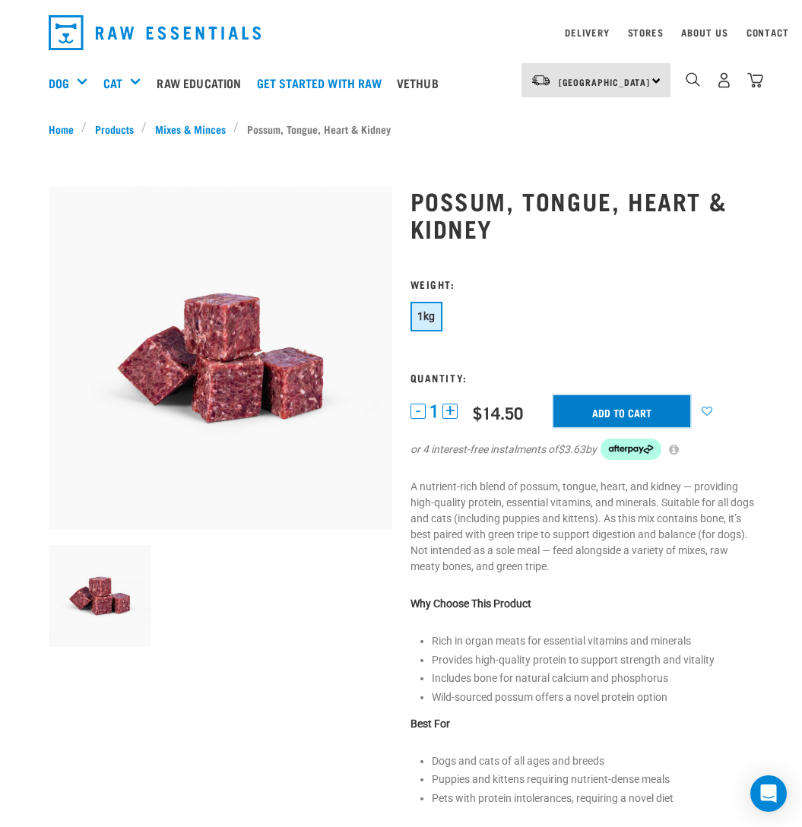
click at [589, 409] on input "Add to cart" at bounding box center [621, 411] width 137 height 32
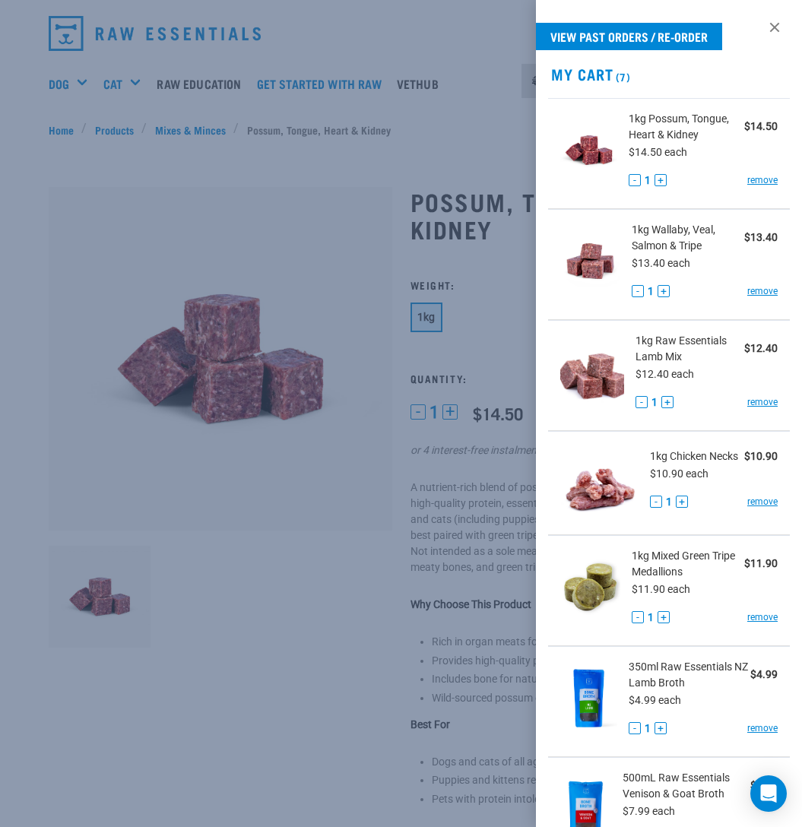
scroll to position [318, 0]
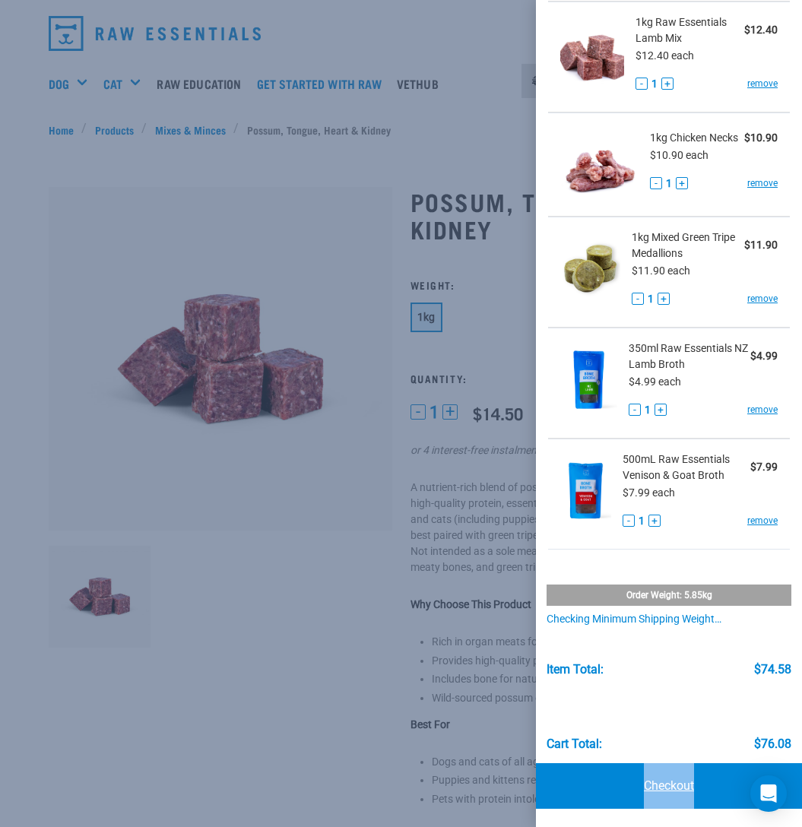
click at [667, 785] on link "Checkout" at bounding box center [669, 786] width 266 height 46
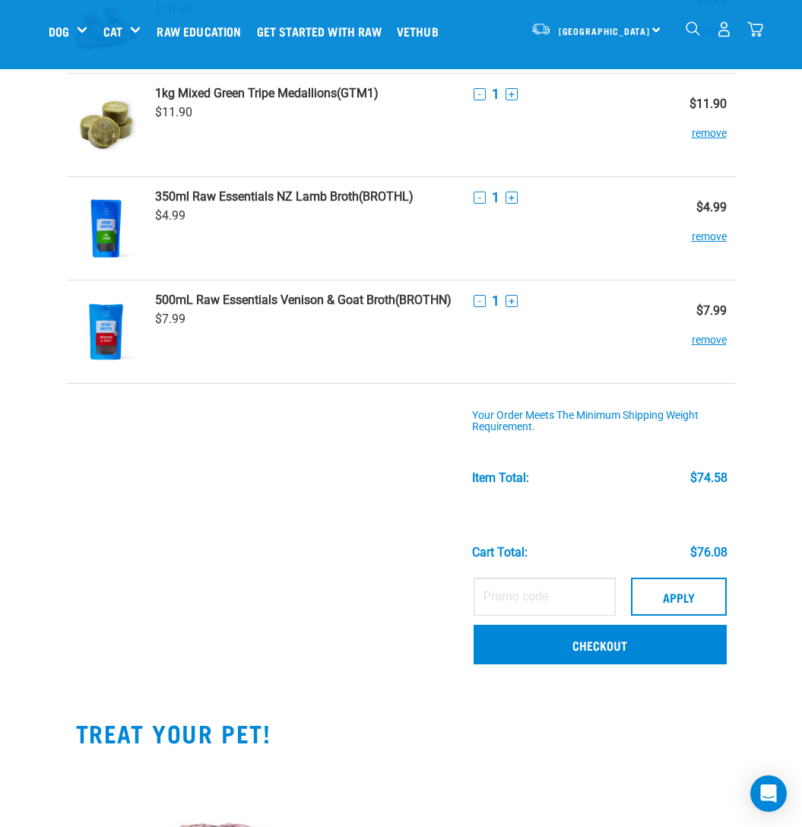
scroll to position [481, 0]
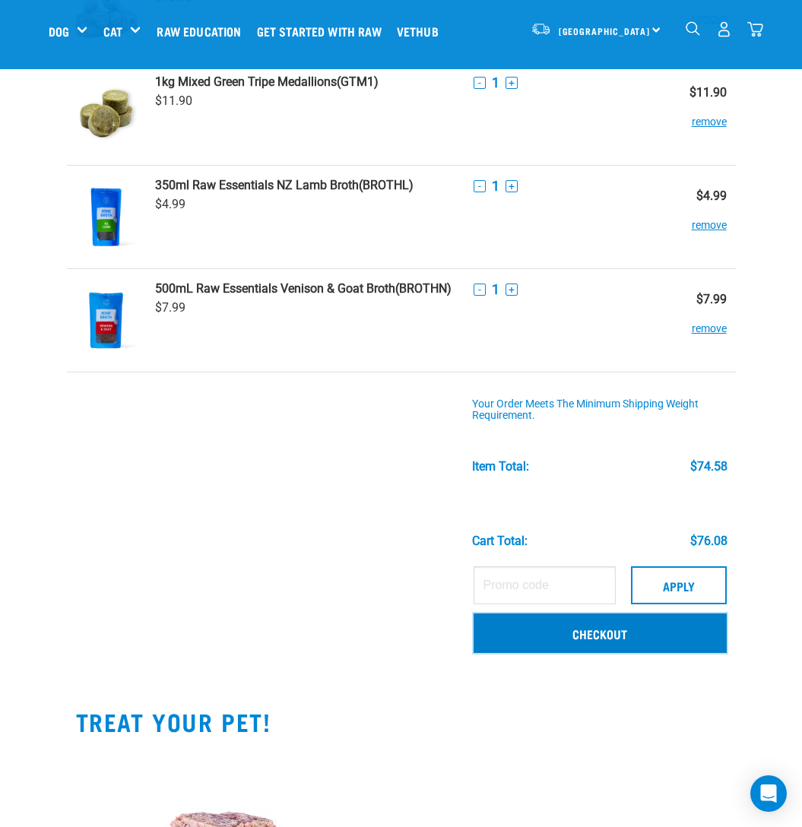
click at [602, 635] on link "Checkout" at bounding box center [599, 633] width 253 height 40
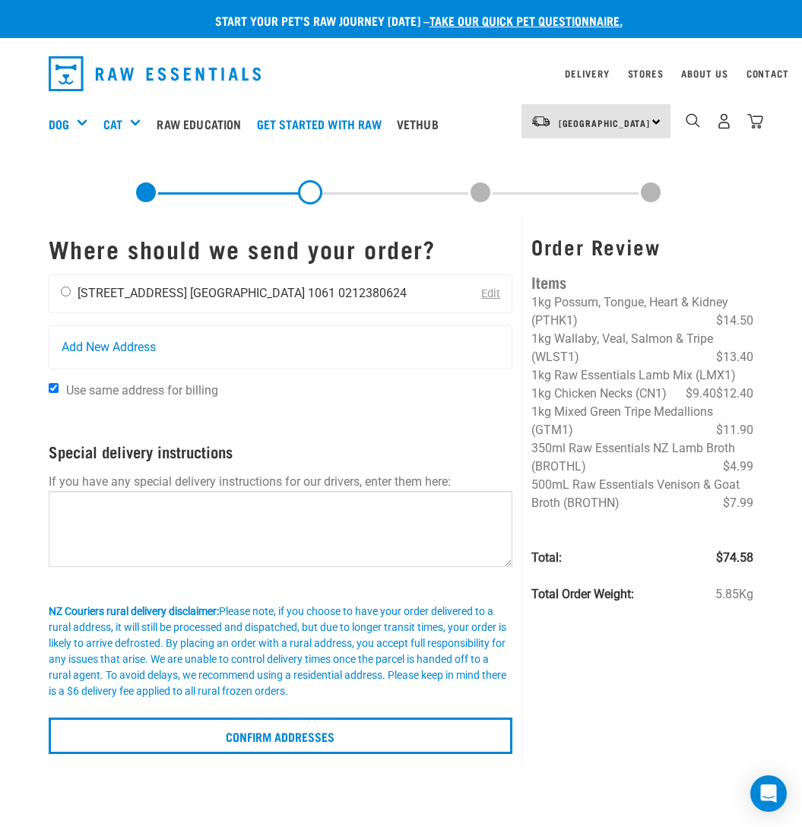
click at [65, 292] on input "radio" at bounding box center [66, 292] width 10 height 10
radio input "true"
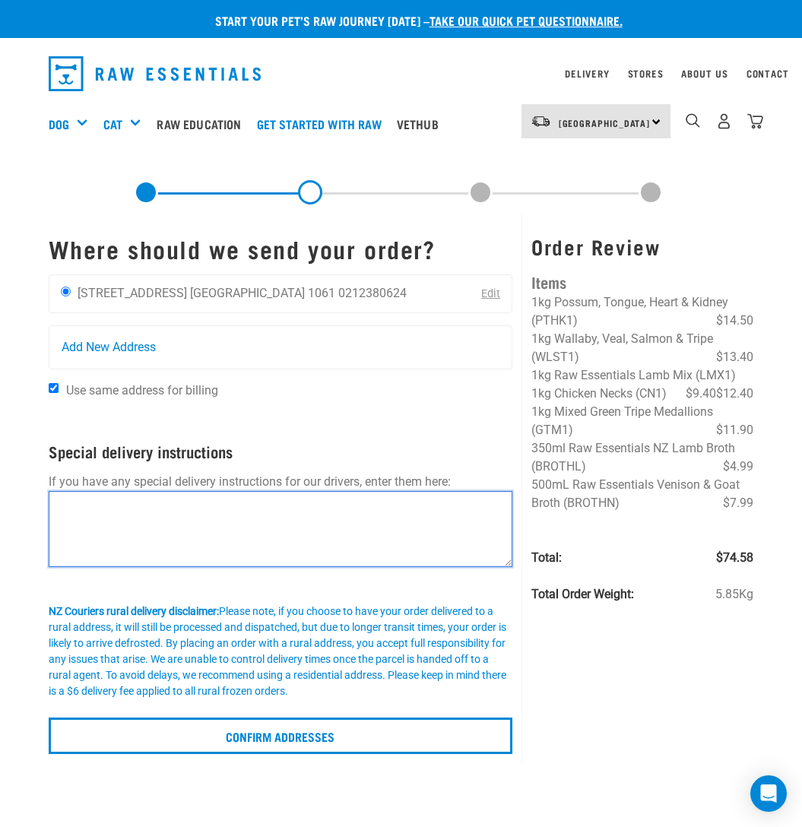
click at [202, 511] on textarea at bounding box center [281, 529] width 464 height 76
type textarea "O"
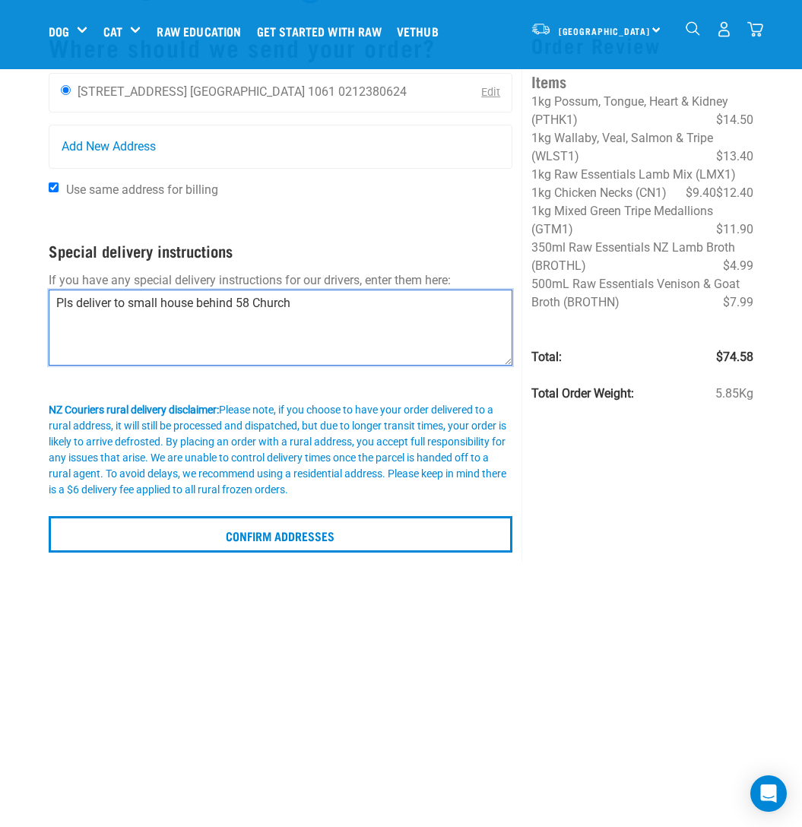
scroll to position [87, 0]
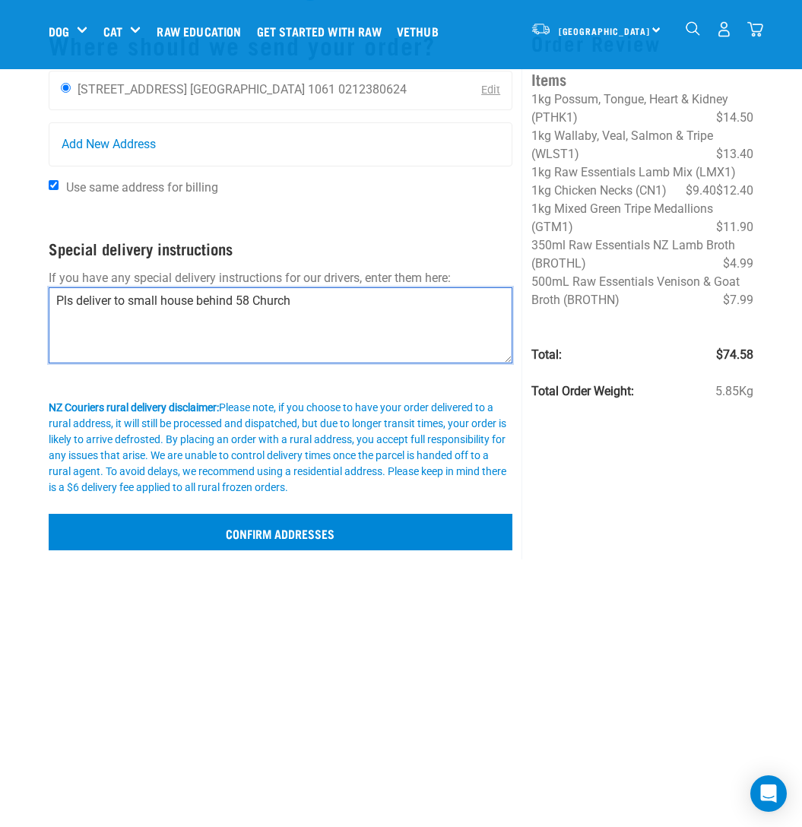
type textarea "Pls deliver to small house behind 58 Church"
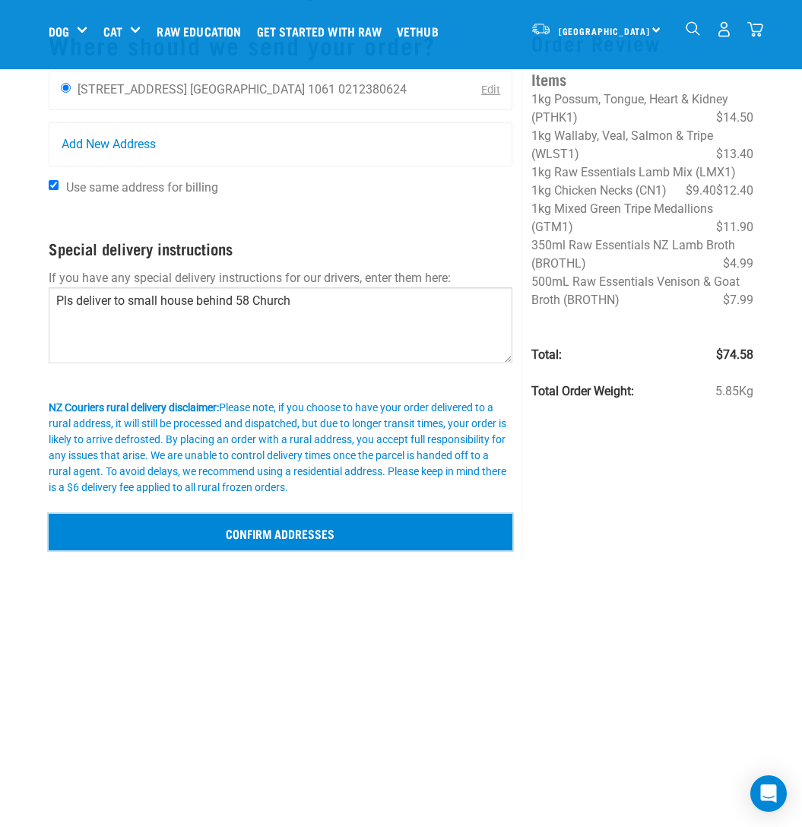
click at [255, 541] on input "Confirm addresses" at bounding box center [281, 532] width 464 height 36
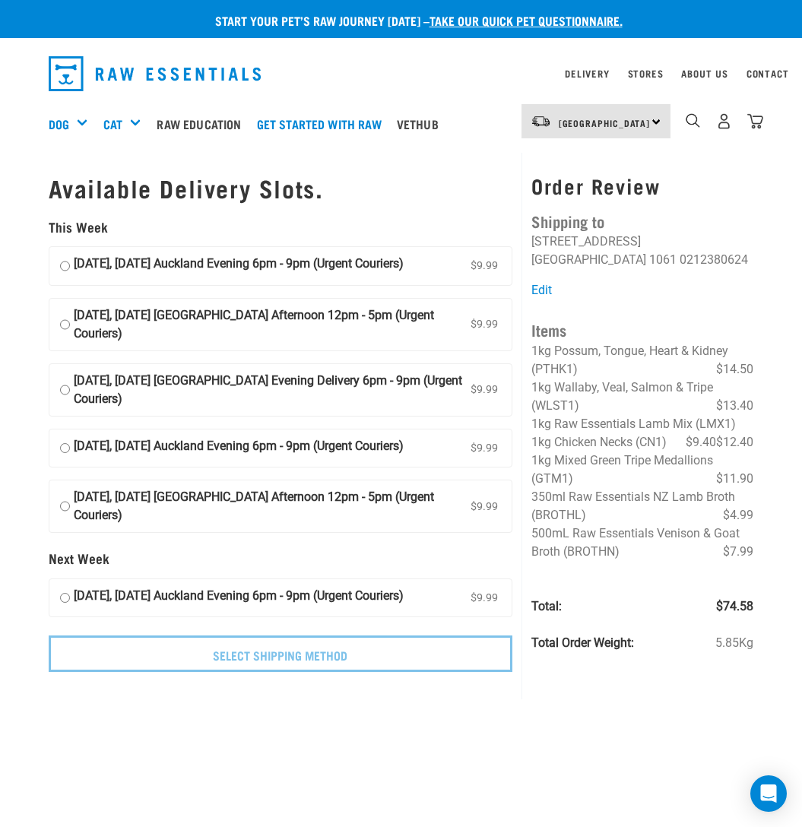
click at [66, 264] on input "14 October, Tuesday Auckland Evening 6pm - 9pm (Urgent Couriers) $9.99" at bounding box center [65, 266] width 10 height 23
radio input "true"
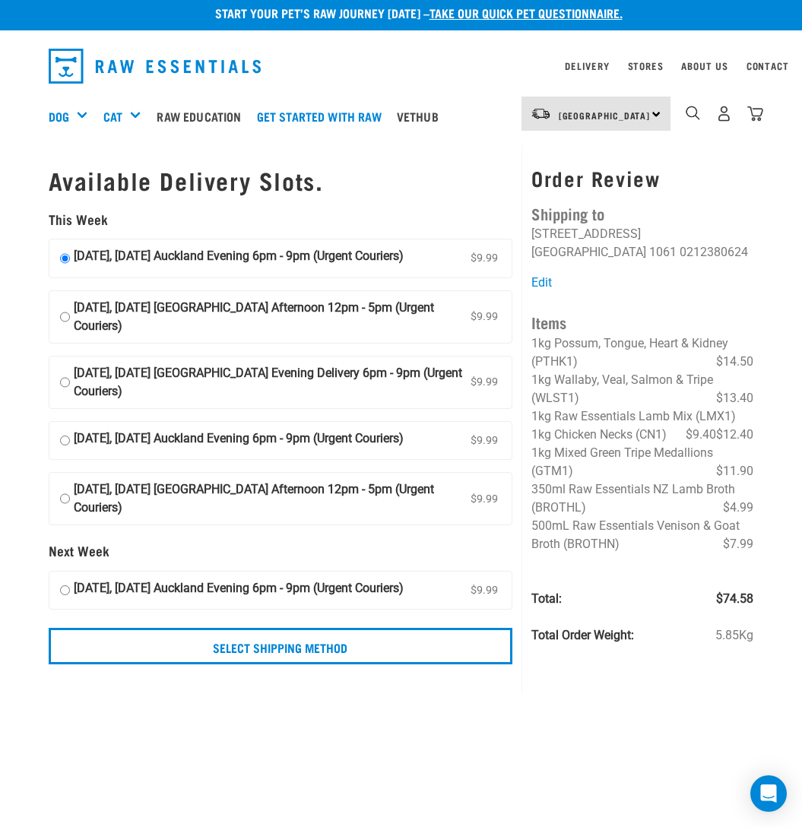
scroll to position [5, 0]
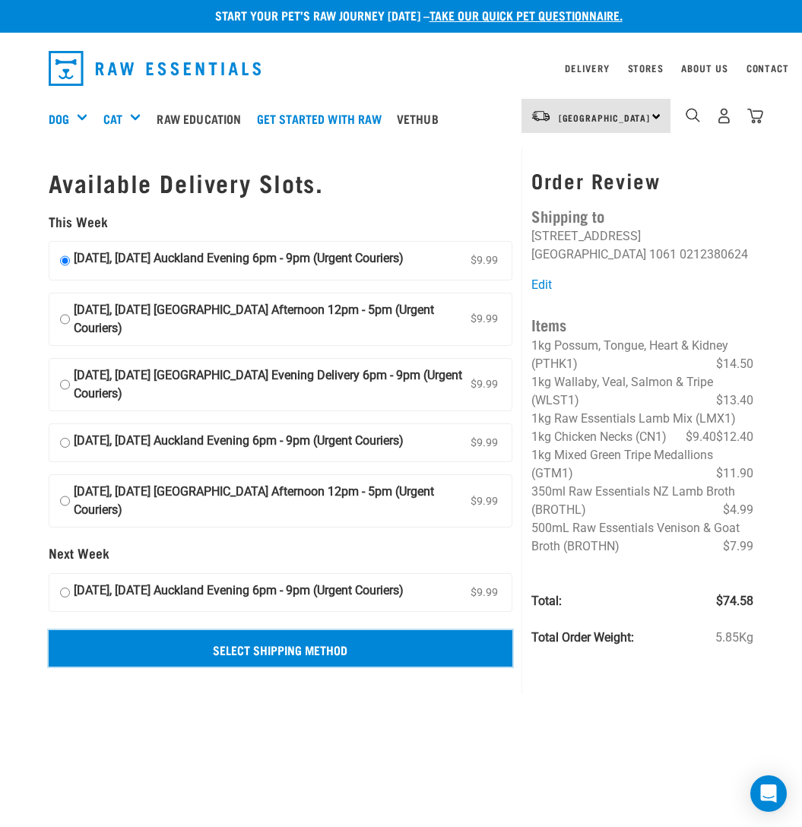
click at [404, 640] on input "Select Shipping Method" at bounding box center [281, 648] width 464 height 36
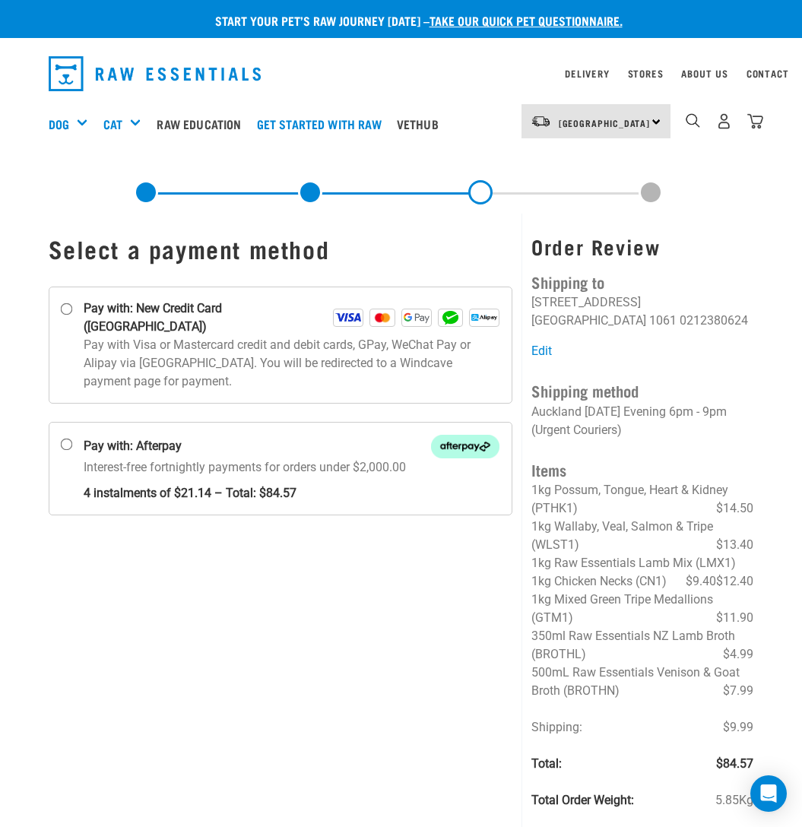
scroll to position [1, 0]
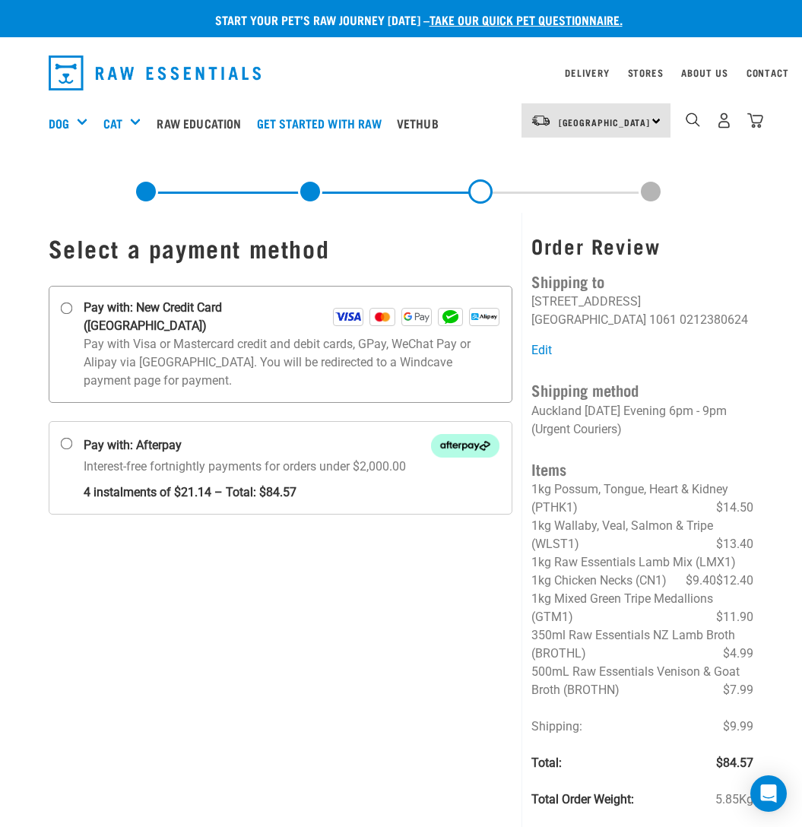
click at [67, 306] on input "Pay with: New Credit Card (Windcave)" at bounding box center [66, 308] width 12 height 12
radio input "true"
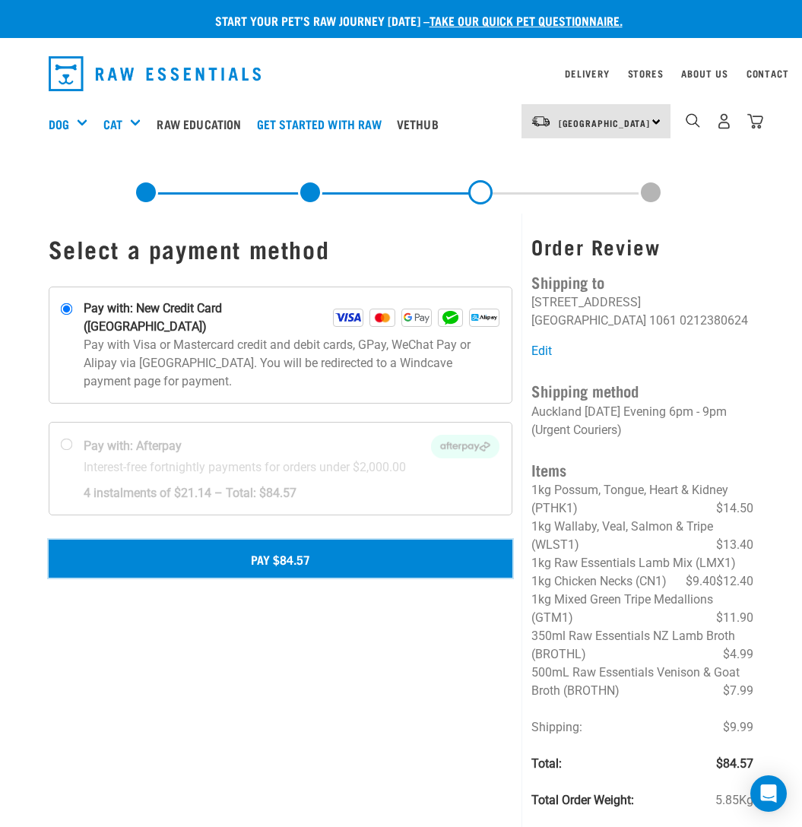
click at [272, 542] on button "Pay $84.57" at bounding box center [281, 559] width 464 height 38
